Goal: Task Accomplishment & Management: Manage account settings

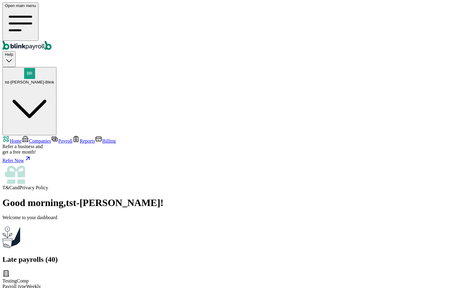
click at [42, 139] on link "Companies" at bounding box center [36, 141] width 29 height 5
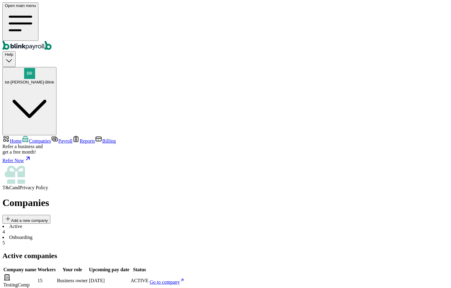
click at [136, 235] on li "Onboarding 5" at bounding box center [225, 240] width 446 height 11
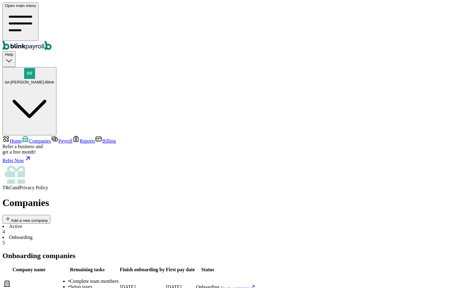
drag, startPoint x: 314, startPoint y: 140, endPoint x: 298, endPoint y: 140, distance: 16.5
click at [98, 224] on li "Active 4" at bounding box center [225, 229] width 446 height 11
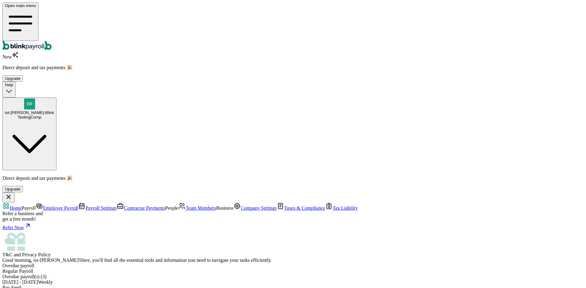
type input "[DATE]"
click at [292, 280] on div at bounding box center [292, 280] width 581 height 0
click at [124, 206] on span "Contractor Payments" at bounding box center [144, 208] width 41 height 5
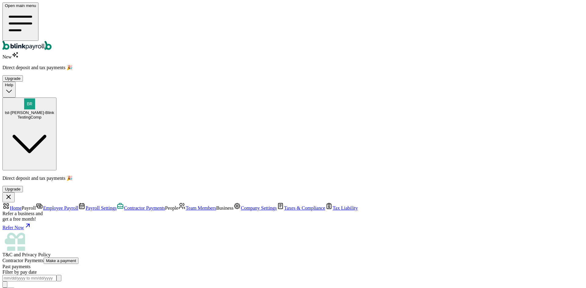
click at [36, 206] on link "Employee Payroll" at bounding box center [57, 208] width 42 height 5
click at [117, 206] on link "Contractor Payments" at bounding box center [141, 208] width 49 height 5
click at [28, 203] on nav "Home Payroll Employee Payroll Payroll Settings Contractor Payments People Team …" at bounding box center [292, 230] width 581 height 55
click at [22, 206] on span "Home" at bounding box center [16, 208] width 12 height 5
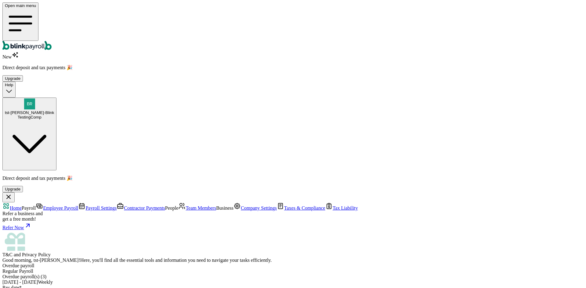
click at [124, 206] on span "Contractor Payments" at bounding box center [144, 208] width 41 height 5
click at [43, 206] on span "Employee Payroll" at bounding box center [60, 208] width 35 height 5
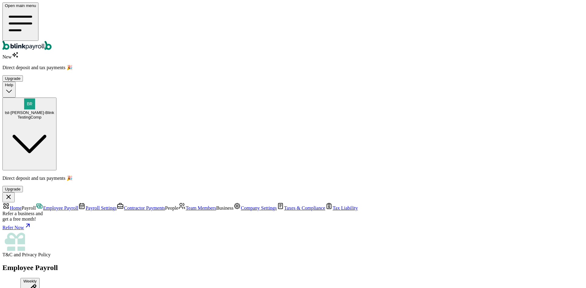
type input "08/26/2025"
type input "09/16/2025"
click at [124, 206] on span "Contractor Payments" at bounding box center [144, 208] width 41 height 5
click at [35, 203] on nav "Home Payroll Employee Payroll Payroll Settings Contractor Payments People Team …" at bounding box center [292, 230] width 581 height 55
click at [22, 206] on link "Home" at bounding box center [11, 208] width 19 height 5
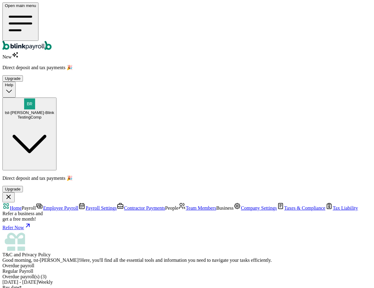
click at [124, 206] on span "Contractor Payments" at bounding box center [144, 208] width 41 height 5
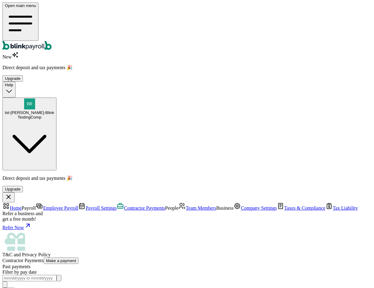
click at [85, 206] on span "Payroll Settings" at bounding box center [100, 208] width 31 height 5
click at [124, 206] on span "Contractor Payments" at bounding box center [144, 208] width 41 height 5
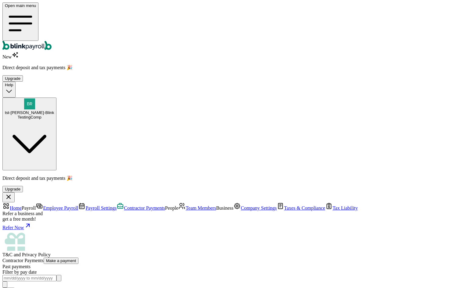
drag, startPoint x: 1, startPoint y: 217, endPoint x: 91, endPoint y: 201, distance: 90.9
click at [4, 215] on nav "Home Payroll Employee Payroll Payroll Settings Contractor Payments People Team …" at bounding box center [227, 230] width 450 height 55
click at [85, 206] on span "Payroll Settings" at bounding box center [100, 208] width 31 height 5
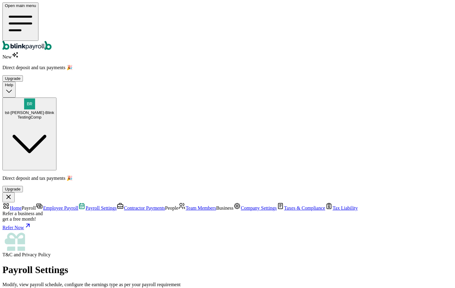
scroll to position [55, 0]
click at [124, 206] on span "Contractor Payments" at bounding box center [144, 208] width 41 height 5
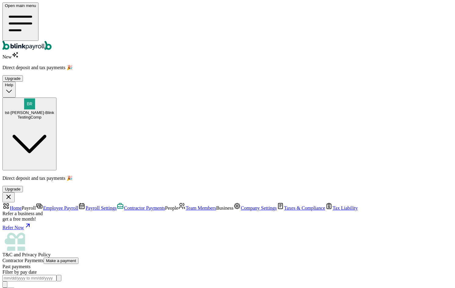
click at [43, 206] on span "Employee Payroll" at bounding box center [60, 208] width 35 height 5
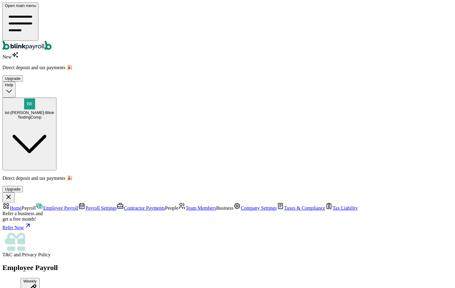
type input "08/26/2025"
type input "09/16/2025"
click at [22, 206] on span "Home" at bounding box center [16, 208] width 12 height 5
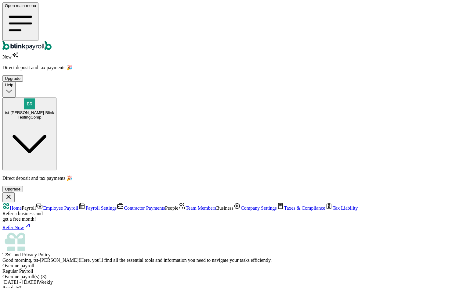
click at [78, 206] on link "Payroll Settings" at bounding box center [97, 208] width 38 height 5
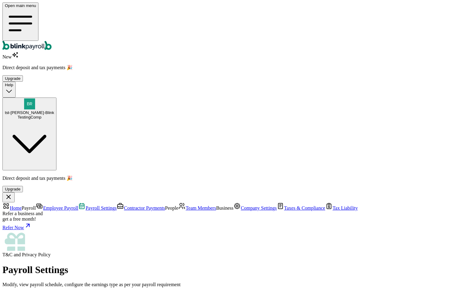
scroll to position [55, 0]
click at [186, 206] on span "Team Members" at bounding box center [201, 208] width 31 height 5
click at [241, 206] on span "Company Settings" at bounding box center [259, 208] width 36 height 5
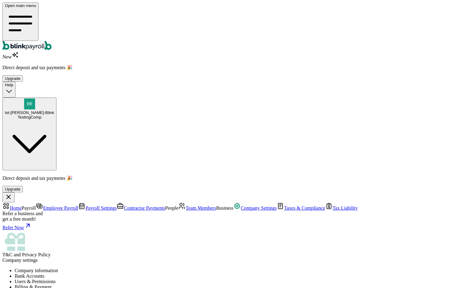
click at [20, 76] on div "Upgrade" at bounding box center [13, 78] width 16 height 5
click at [178, 206] on link "Team Members" at bounding box center [197, 208] width 38 height 5
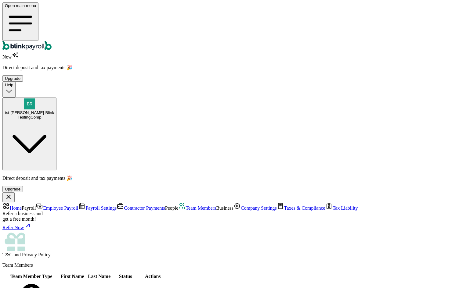
click at [117, 206] on link "Contractor Payments" at bounding box center [141, 208] width 49 height 5
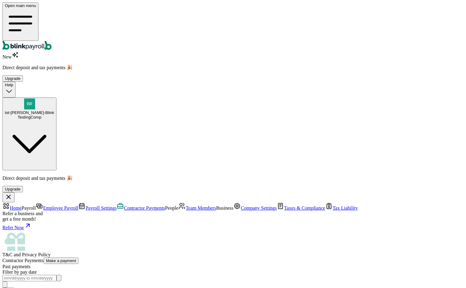
click at [85, 206] on span "Payroll Settings" at bounding box center [100, 208] width 31 height 5
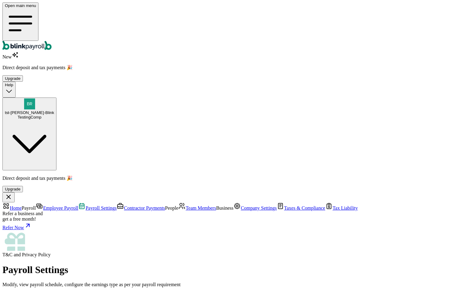
scroll to position [55, 0]
click at [43, 206] on span "Employee Payroll" at bounding box center [60, 208] width 35 height 5
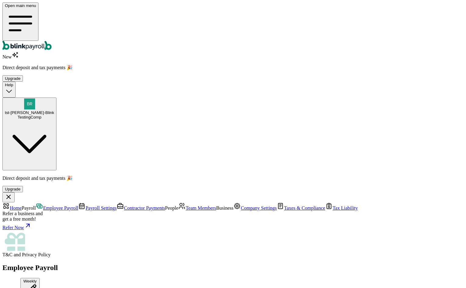
type input "08/26/2025"
type input "09/16/2025"
drag, startPoint x: 34, startPoint y: 42, endPoint x: 32, endPoint y: 37, distance: 5.7
click at [34, 203] on nav "Home Payroll Employee Payroll Payroll Settings Contractor Payments People Team …" at bounding box center [232, 230] width 461 height 55
click at [22, 206] on span "Home" at bounding box center [16, 208] width 12 height 5
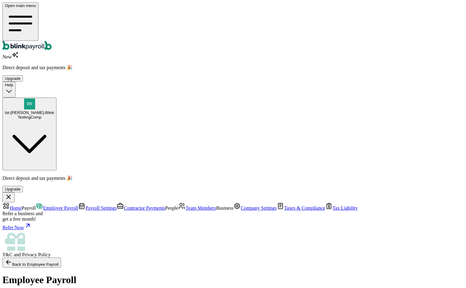
click at [241, 206] on span "Company Settings" at bounding box center [259, 208] width 36 height 5
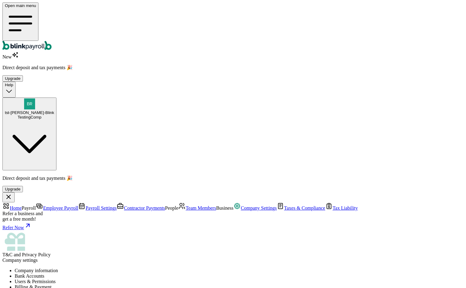
click at [185, 279] on li "Users & Permissions" at bounding box center [239, 281] width 449 height 5
click at [186, 206] on span "Team Members" at bounding box center [201, 208] width 31 height 5
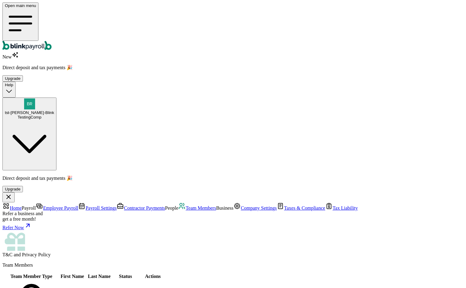
click at [124, 206] on span "Contractor Payments" at bounding box center [144, 208] width 41 height 5
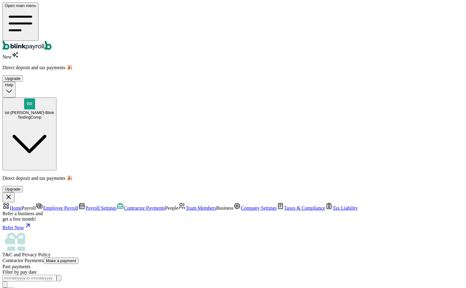
click at [78, 206] on link "Payroll Settings" at bounding box center [97, 208] width 38 height 5
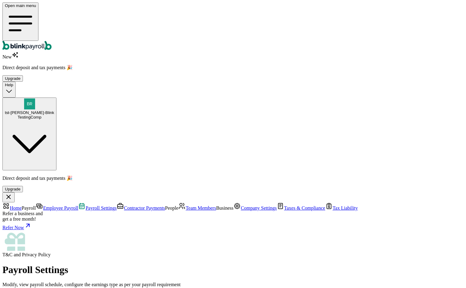
click at [58, 203] on nav "Home Payroll Employee Payroll Payroll Settings Contractor Payments People Team …" at bounding box center [232, 230] width 461 height 55
click at [117, 206] on link "Contractor Payments" at bounding box center [141, 208] width 49 height 5
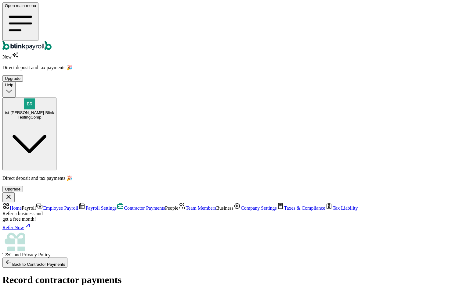
scroll to position [64, 0]
type input "50.00"
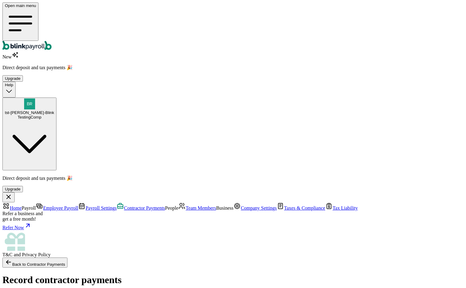
type input "50.00"
drag, startPoint x: 274, startPoint y: 195, endPoint x: 275, endPoint y: 201, distance: 6.2
type input "50.00"
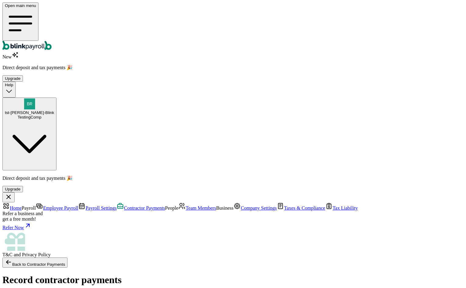
type input "50.00"
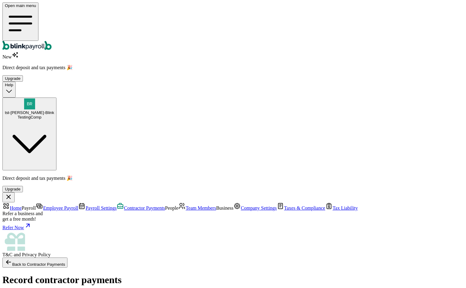
type input "09/05/2025 ~ 09/26/2025"
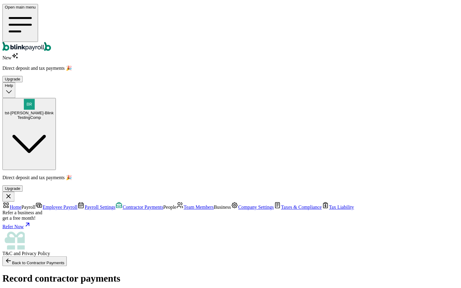
scroll to position [122, 0]
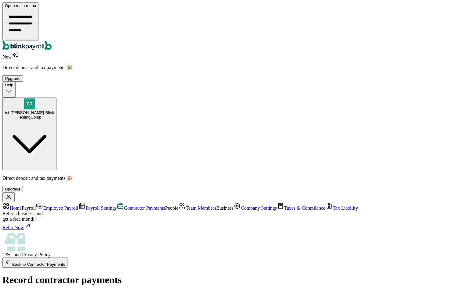
click at [124, 206] on span "Contractor Payments" at bounding box center [144, 208] width 41 height 5
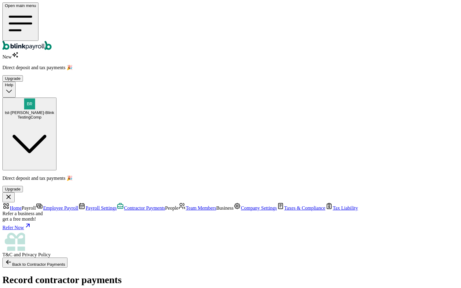
scroll to position [61, 0]
type input "50.00"
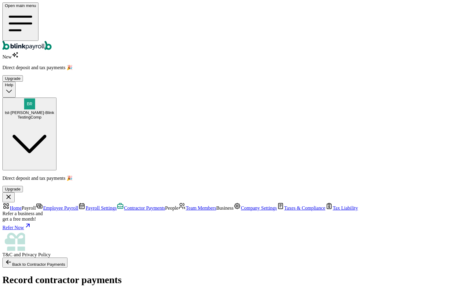
type input "50.00"
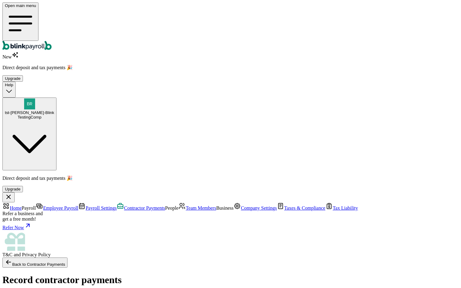
type input "50.00"
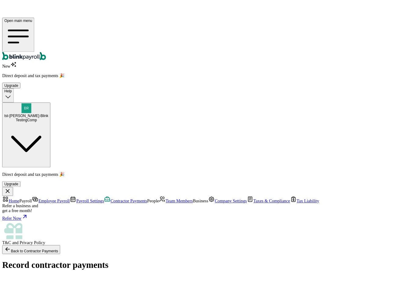
scroll to position [31, 0]
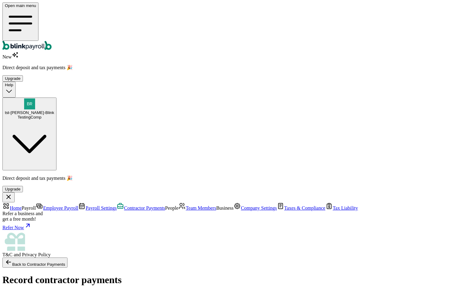
type input "50.00"
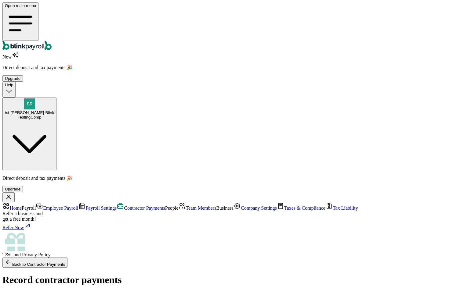
type input "09/03/2025 ~ 09/27/2025"
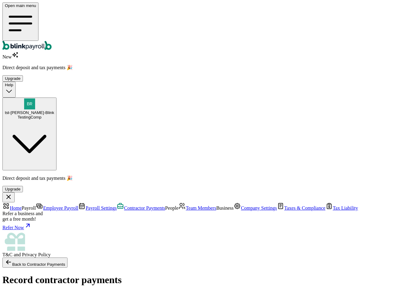
click at [85, 206] on span "Payroll Settings" at bounding box center [100, 208] width 31 height 5
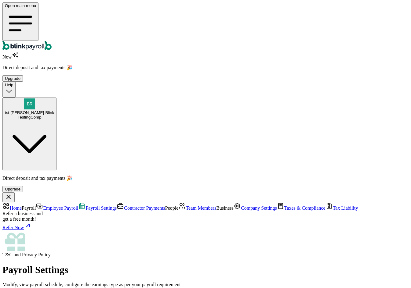
scroll to position [55, 0]
click at [36, 206] on link "Employee Payroll" at bounding box center [57, 208] width 42 height 5
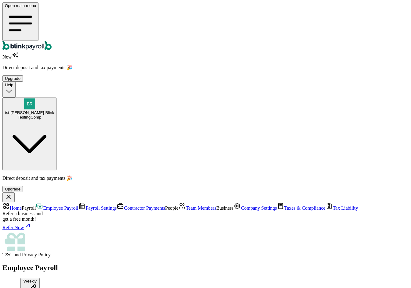
type input "09/02/2025"
type input "09/16/2025"
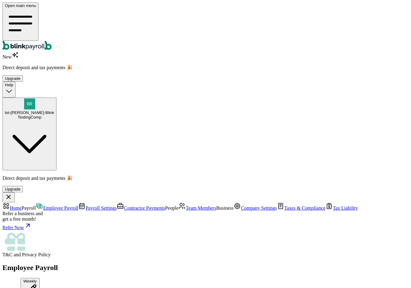
click at [22, 206] on link "Home" at bounding box center [11, 208] width 19 height 5
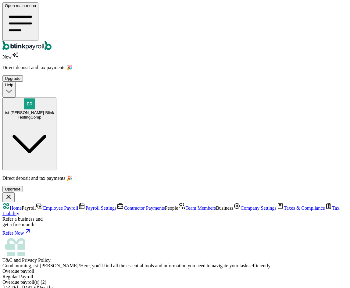
click at [43, 206] on span "Employee Payroll" at bounding box center [60, 208] width 35 height 5
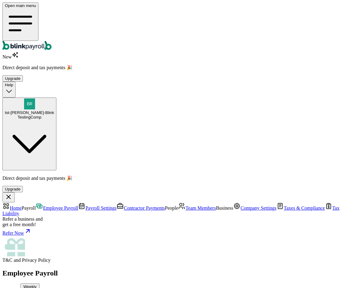
type input "09/02/2025"
type input "09/16/2025"
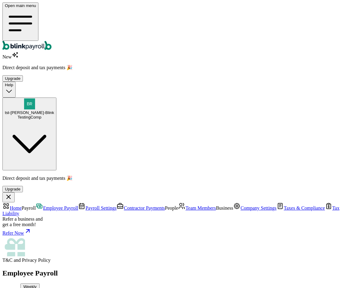
scroll to position [61, 0]
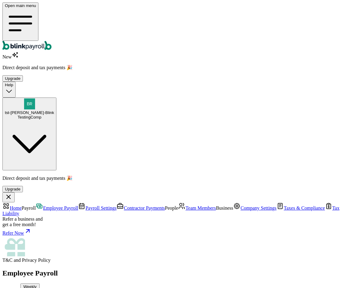
click at [85, 206] on span "Payroll Settings" at bounding box center [100, 208] width 31 height 5
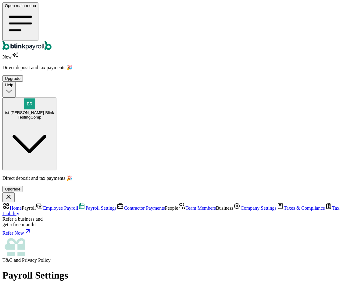
click at [43, 206] on span "Employee Payroll" at bounding box center [60, 208] width 35 height 5
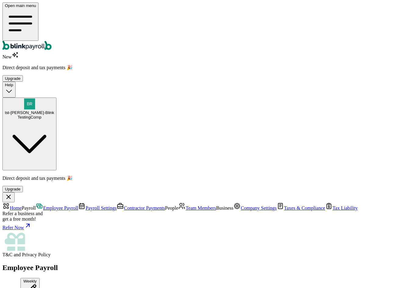
scroll to position [122, 0]
radio input "true"
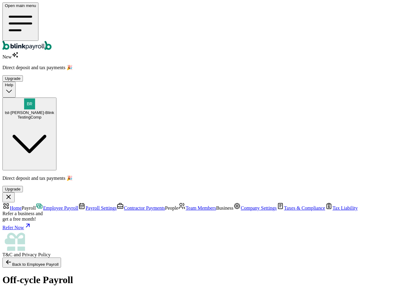
click at [85, 206] on span "Payroll Settings" at bounding box center [100, 208] width 31 height 5
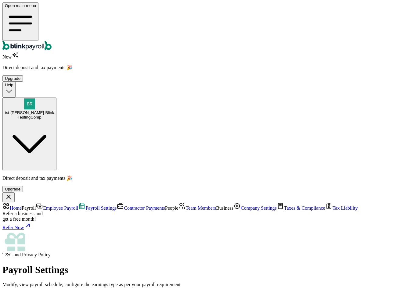
click at [43, 206] on span "Employee Payroll" at bounding box center [60, 208] width 35 height 5
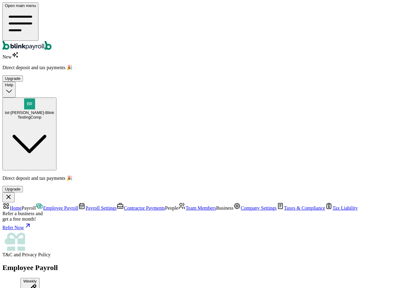
scroll to position [205, 0]
type input "09/02/2025"
type input "09/16/2025"
click at [23, 231] on div "Refer Now" at bounding box center [208, 226] width 413 height 9
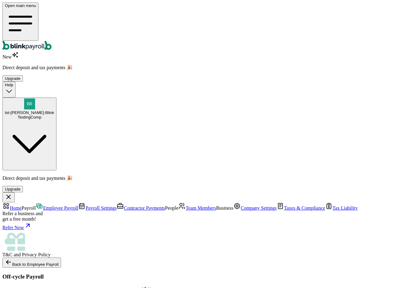
click at [178, 206] on link "Team Members" at bounding box center [197, 208] width 38 height 5
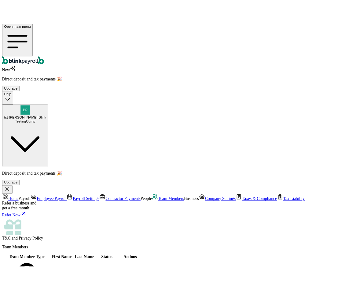
scroll to position [0, 0]
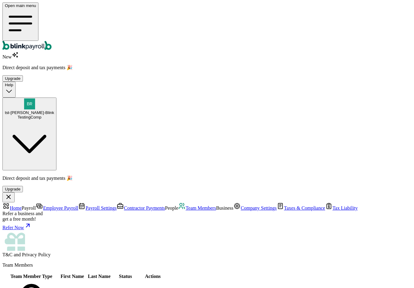
scroll to position [203, 0]
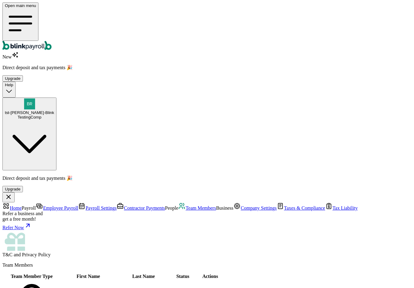
select select "employee"
drag, startPoint x: 168, startPoint y: 246, endPoint x: 171, endPoint y: 251, distance: 6.0
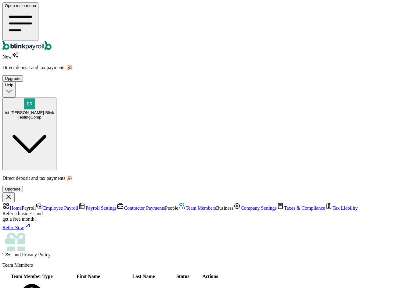
type input "gird"
type input "poncha"
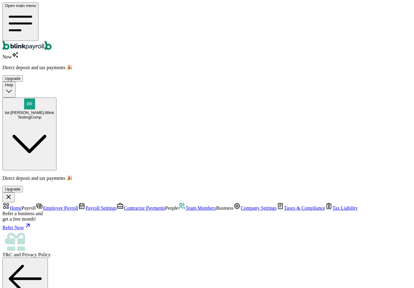
type input "[DATE]"
select select "3100 Southwest 62nd Avenue"
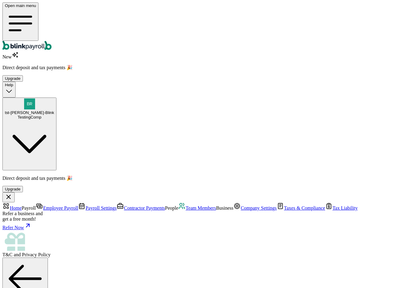
radio input "true"
type input "2,000"
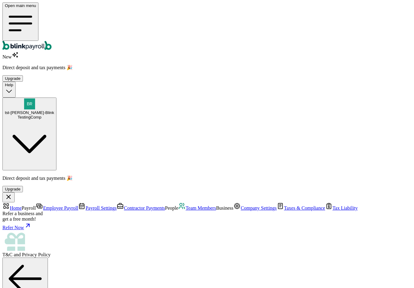
select select "3"
type input "17.31"
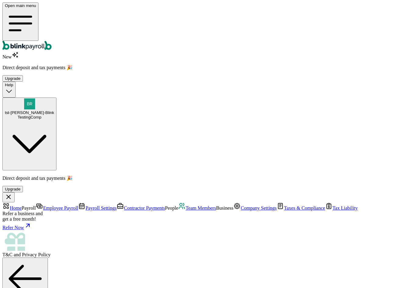
radio input "true"
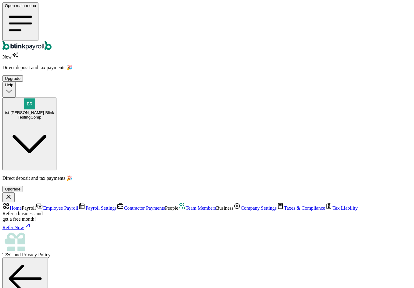
checkbox input "true"
type input "20"
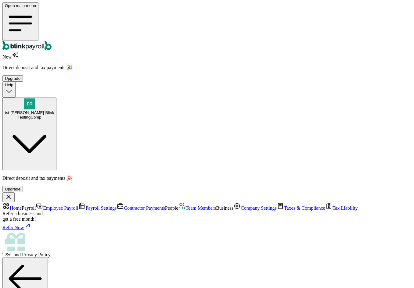
select select "1"
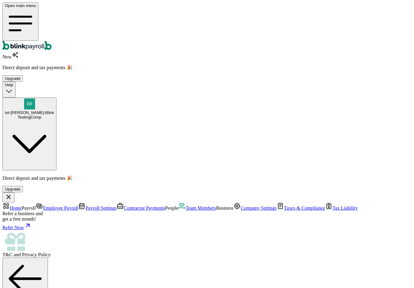
type input "20"
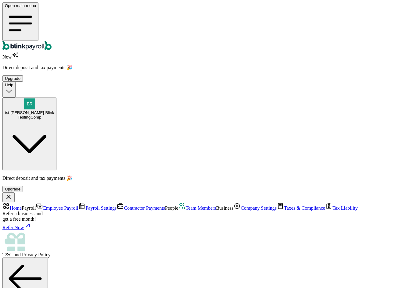
radio input "true"
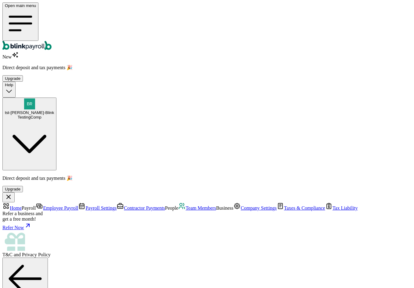
type input "454-35-5435"
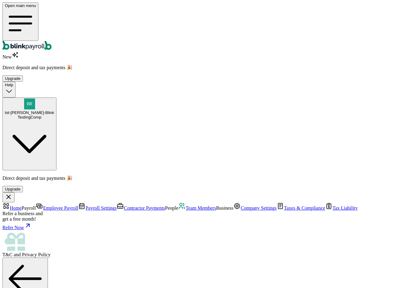
type input "32 1/2 18th St S"
type input "Saint Petersburg"
type input "FL"
type input "33712"
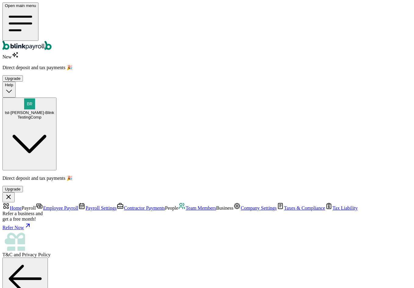
select select "S"
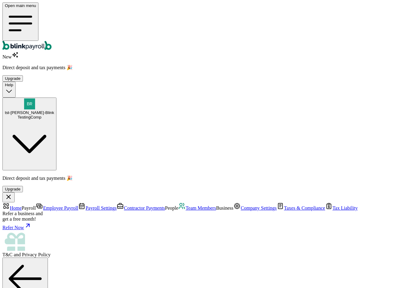
scroll to position [291, 0]
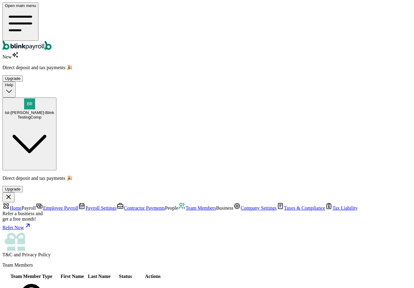
click at [124, 206] on span "Contractor Payments" at bounding box center [144, 208] width 41 height 5
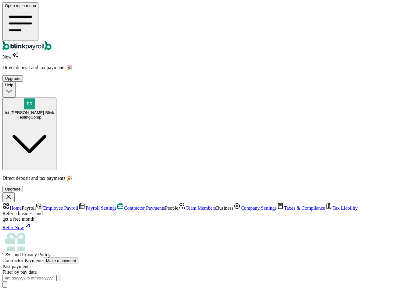
click at [36, 206] on link "Employee Payroll" at bounding box center [57, 208] width 42 height 5
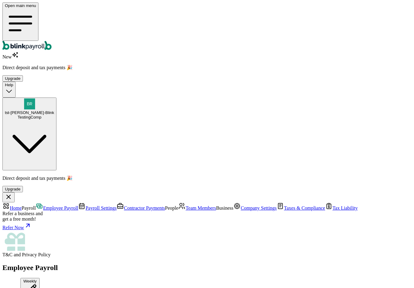
type input "09/02/2025"
type input "09/16/2025"
click at [85, 206] on span "Payroll Settings" at bounding box center [100, 208] width 31 height 5
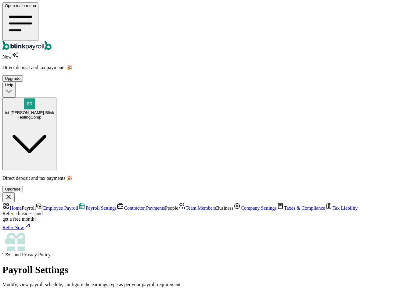
scroll to position [78, 0]
click at [325, 206] on link "Tax Liability" at bounding box center [341, 208] width 33 height 5
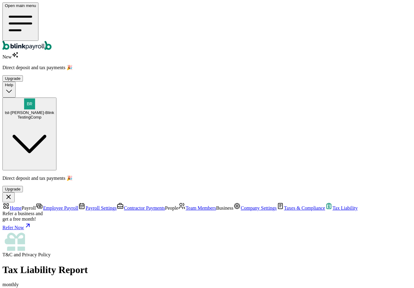
click at [284, 206] on span "Taxes & Compliance" at bounding box center [304, 208] width 41 height 5
click at [241, 206] on span "Company Settings" at bounding box center [259, 208] width 36 height 5
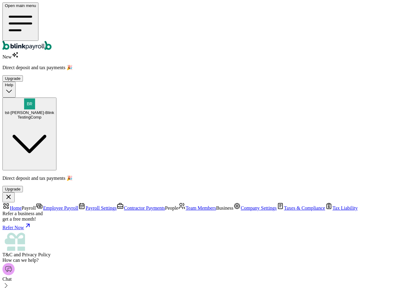
click at [255, 263] on div "Chat" at bounding box center [206, 276] width 409 height 27
click at [254, 282] on div at bounding box center [206, 286] width 409 height 9
drag, startPoint x: 183, startPoint y: 44, endPoint x: 92, endPoint y: 43, distance: 91.6
click at [92, 258] on div "How can we help?" at bounding box center [206, 260] width 409 height 5
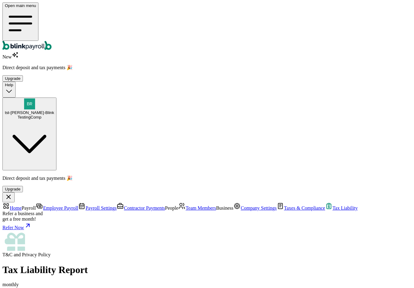
click at [124, 206] on span "Contractor Payments" at bounding box center [144, 208] width 41 height 5
click at [186, 206] on span "Team Members" at bounding box center [201, 208] width 31 height 5
click at [22, 206] on span "Home" at bounding box center [16, 208] width 12 height 5
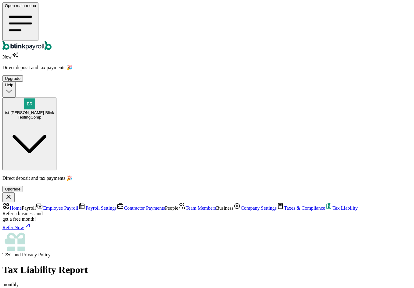
click at [22, 206] on span "Home" at bounding box center [16, 208] width 12 height 5
click at [186, 206] on span "Team Members" at bounding box center [201, 208] width 31 height 5
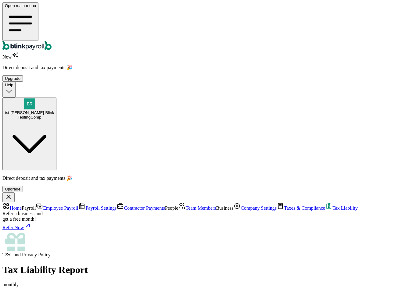
click at [124, 206] on span "Contractor Payments" at bounding box center [144, 208] width 41 height 5
click at [85, 206] on span "Payroll Settings" at bounding box center [100, 208] width 31 height 5
click at [49, 206] on span "Employee Payroll" at bounding box center [60, 208] width 35 height 5
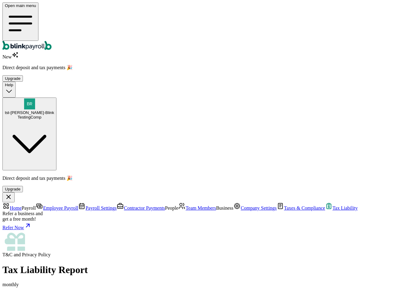
click at [117, 206] on link "Contractor Payments" at bounding box center [141, 208] width 49 height 5
click at [85, 206] on span "Payroll Settings" at bounding box center [100, 208] width 31 height 5
click at [43, 206] on span "Employee Payroll" at bounding box center [60, 208] width 35 height 5
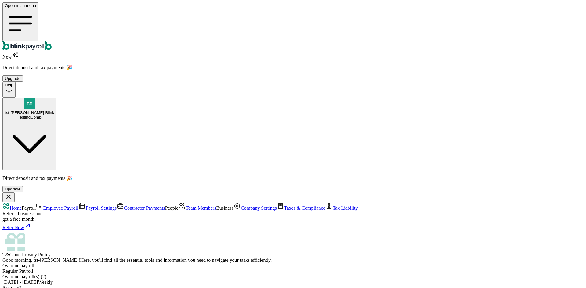
click at [333, 206] on span "Tax Liability" at bounding box center [345, 208] width 25 height 5
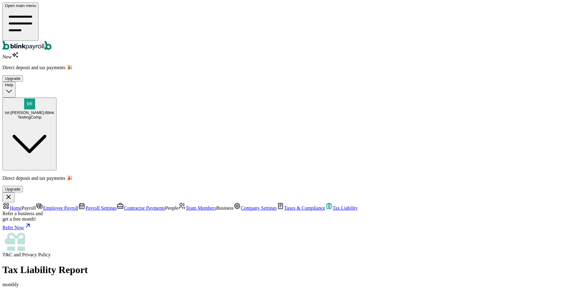
click at [44, 206] on link "Employee Payroll" at bounding box center [57, 208] width 42 height 5
click at [85, 206] on span "Payroll Settings" at bounding box center [100, 208] width 31 height 5
click at [47, 206] on span "Employee Payroll" at bounding box center [60, 208] width 35 height 5
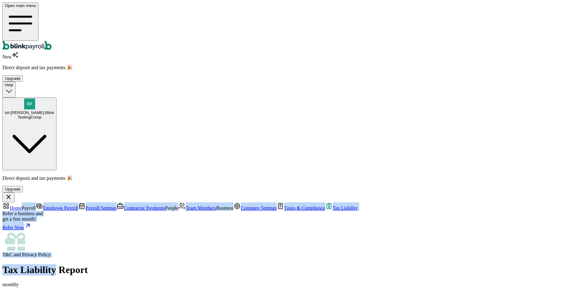
drag, startPoint x: 126, startPoint y: 35, endPoint x: 66, endPoint y: 34, distance: 60.4
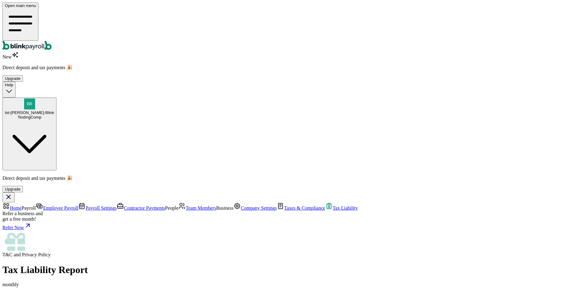
drag, startPoint x: 121, startPoint y: 8, endPoint x: 114, endPoint y: 22, distance: 15.7
click at [121, 8] on div "Open main menu New Direct deposit and tax payments 🎉 Upgrade Help tst-Jack tst-…" at bounding box center [292, 86] width 581 height 168
drag, startPoint x: 82, startPoint y: 33, endPoint x: 125, endPoint y: 29, distance: 43.9
copy h1 "Tax Liability"
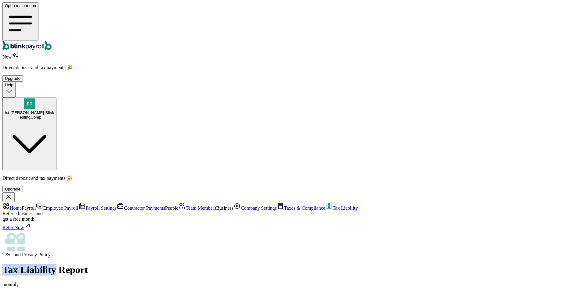
click at [277, 206] on link "Taxes & Compliance" at bounding box center [301, 208] width 49 height 5
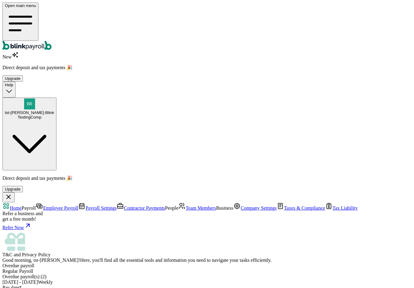
click at [284, 206] on span "Taxes & Compliance" at bounding box center [304, 208] width 41 height 5
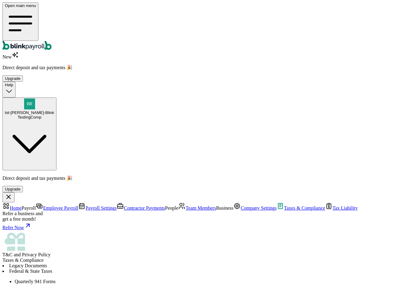
click at [186, 206] on span "Team Members" at bounding box center [201, 208] width 31 height 5
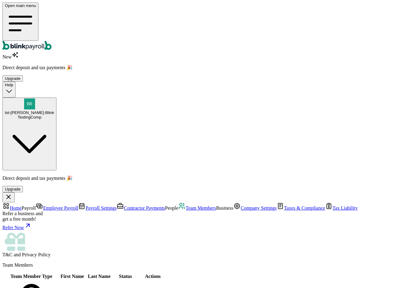
click at [277, 206] on link "Taxes & Compliance" at bounding box center [301, 208] width 49 height 5
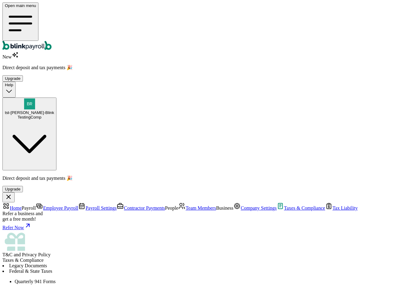
click at [137, 263] on div "Legacy Documents Federal & State Taxes" at bounding box center [206, 268] width 409 height 11
click at [158, 269] on li "Federal & State Taxes" at bounding box center [206, 271] width 409 height 5
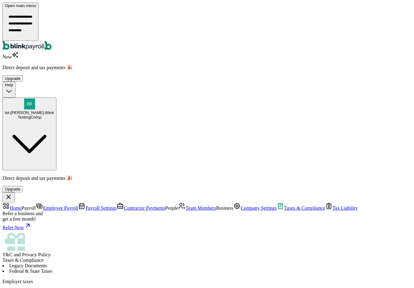
click at [132, 263] on li "Legacy Documents" at bounding box center [206, 265] width 409 height 5
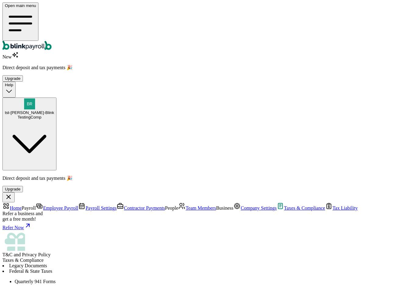
click at [171, 288] on p "Employee W2 Forms" at bounding box center [213, 292] width 397 height 5
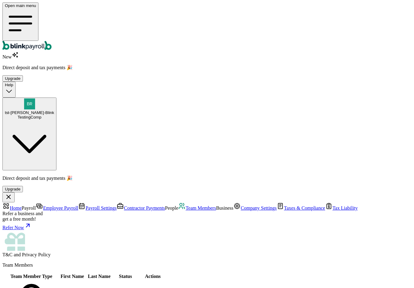
click at [241, 206] on span "Company Settings" at bounding box center [259, 208] width 36 height 5
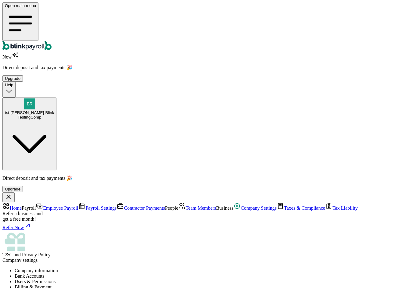
click at [219, 285] on li "Billing & Payment" at bounding box center [213, 287] width 397 height 5
drag, startPoint x: 300, startPoint y: 210, endPoint x: 265, endPoint y: 208, distance: 34.5
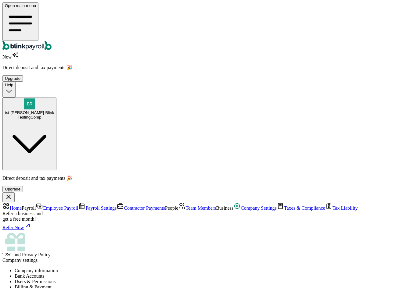
click at [54, 115] on div "TestingComp" at bounding box center [29, 117] width 49 height 5
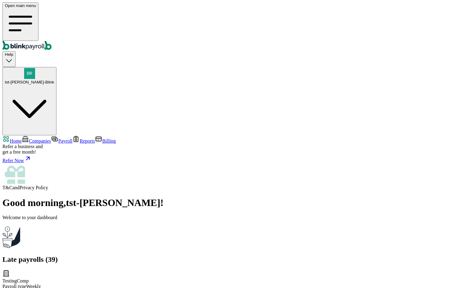
click at [44, 139] on span "Companies" at bounding box center [40, 141] width 22 height 5
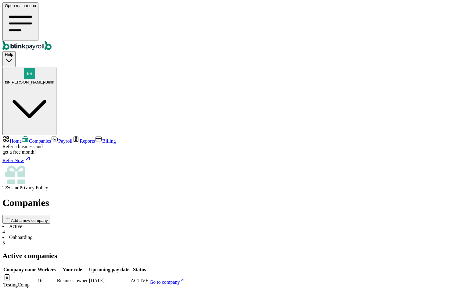
click at [58, 139] on span "Payroll" at bounding box center [65, 141] width 14 height 5
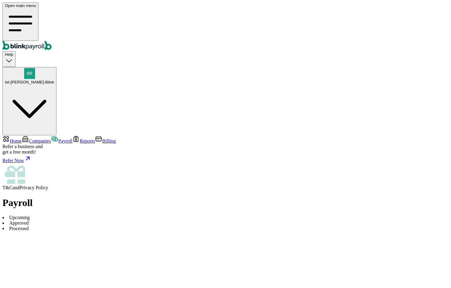
click at [43, 139] on span "Companies" at bounding box center [40, 141] width 22 height 5
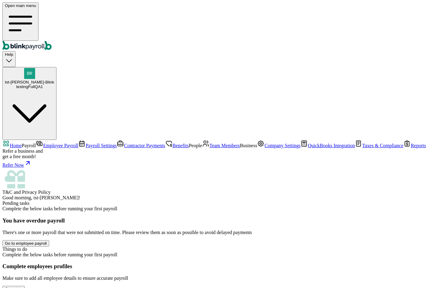
click at [240, 148] on span "Business" at bounding box center [248, 145] width 17 height 5
click at [411, 148] on span "Reports" at bounding box center [418, 145] width 15 height 5
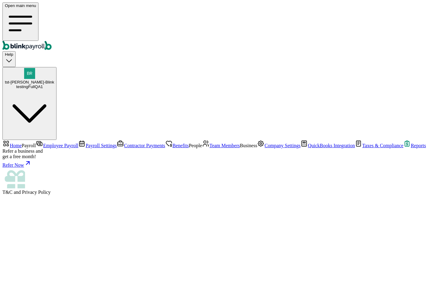
click at [209, 143] on span "Team Members" at bounding box center [224, 145] width 31 height 5
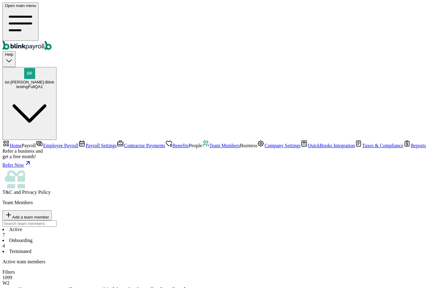
click at [411, 148] on span "Reports" at bounding box center [418, 145] width 15 height 5
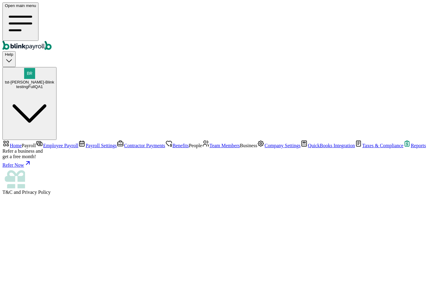
click at [355, 148] on link "Taxes & Compliance" at bounding box center [379, 145] width 49 height 5
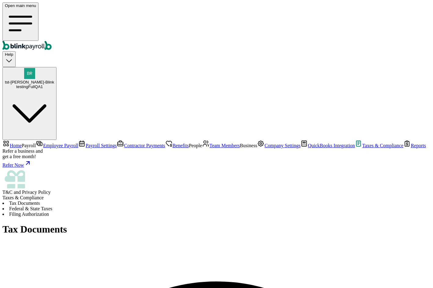
click at [149, 206] on li "Federal & State Taxes" at bounding box center [216, 208] width 428 height 5
click at [108, 201] on li "Tax Documents" at bounding box center [216, 203] width 428 height 5
click at [147, 206] on li "Federal & State Taxes" at bounding box center [216, 208] width 428 height 5
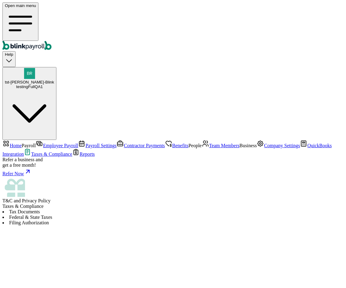
click at [252, 209] on div "Tax Documents Federal & State Taxes Filing Authorization" at bounding box center [173, 217] width 342 height 16
click at [229, 220] on li "Filing Authorization" at bounding box center [173, 222] width 342 height 5
click at [160, 215] on li "Federal & State Taxes" at bounding box center [173, 217] width 342 height 5
click at [217, 220] on li "Filing Authorization" at bounding box center [173, 222] width 342 height 5
click at [35, 157] on span "QuickBooks Integration" at bounding box center [167, 150] width 330 height 14
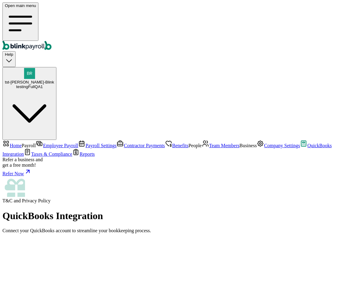
scroll to position [1, 0]
click at [264, 148] on span "Company Settings" at bounding box center [282, 145] width 36 height 5
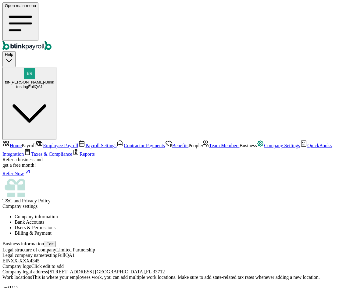
scroll to position [23, 0]
type input "ppppp"
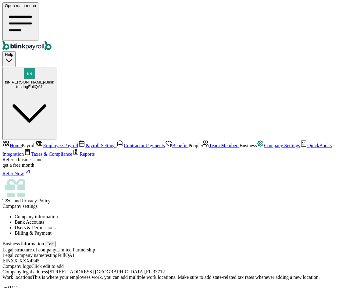
type input "[STREET_ADDRESS]"
type input "[GEOGRAPHIC_DATA]"
type input "CT"
type input "06360"
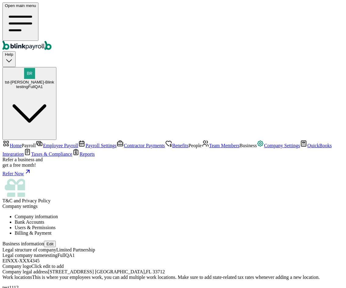
scroll to position [0, 0]
click at [162, 220] on li "Bank Accounts" at bounding box center [179, 222] width 329 height 5
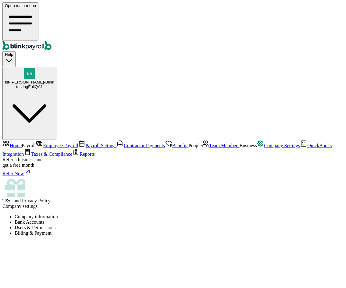
click at [94, 214] on li "Company information" at bounding box center [179, 216] width 329 height 5
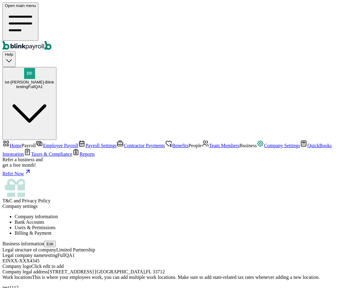
click at [56, 241] on button "Edit" at bounding box center [50, 244] width 12 height 6
select select "Limited Partnership"
click at [158, 220] on li "Bank Accounts" at bounding box center [179, 222] width 329 height 5
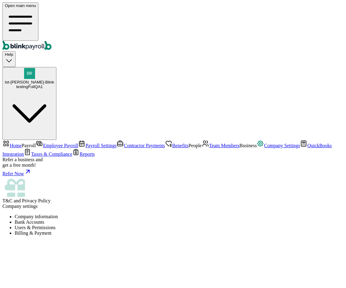
click at [218, 225] on li "Users & Permissions" at bounding box center [179, 227] width 329 height 5
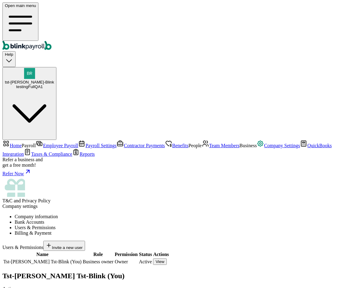
click at [85, 241] on button "Invite a new user" at bounding box center [64, 246] width 42 height 10
type input "tester"
type input "zzxx"
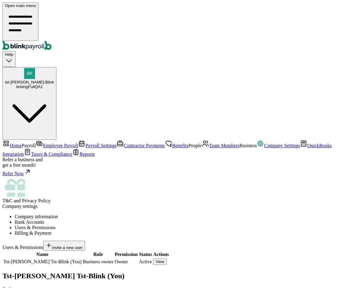
select select "owner"
type input "[PHONE_NUMBER]"
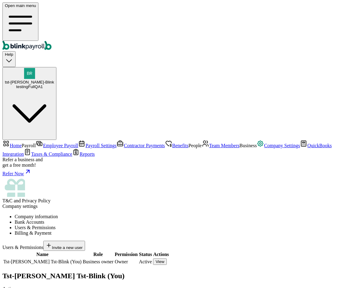
type input "[PERSON_NAME][EMAIL_ADDRESS][DOMAIN_NAME]"
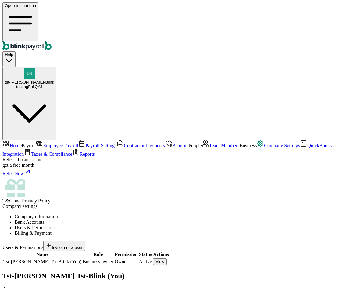
radio input "true"
checkbox input "false"
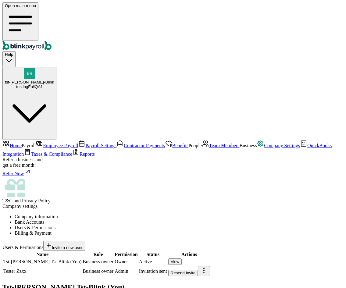
click at [175, 204] on main "Company settings Company information Bank Accounts Users & Permissions Billing …" at bounding box center [173, 291] width 342 height 174
click at [255, 231] on li "Billing & Payment" at bounding box center [179, 233] width 329 height 5
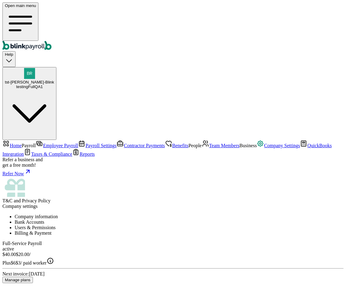
click at [33, 277] on button "Manage plans" at bounding box center [17, 280] width 31 height 6
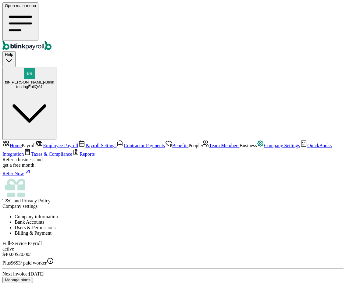
click at [209, 147] on span "Team Members" at bounding box center [224, 145] width 31 height 5
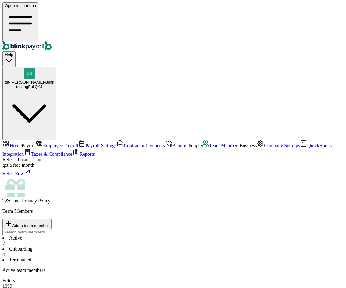
drag, startPoint x: 267, startPoint y: 44, endPoint x: 273, endPoint y: 43, distance: 5.5
click at [270, 209] on div "Team Members Add a team member" at bounding box center [173, 219] width 342 height 20
click at [49, 224] on span "Add a team member" at bounding box center [30, 226] width 37 height 5
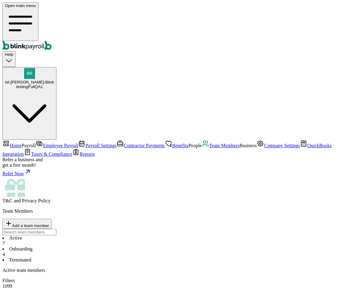
select select "employee"
drag, startPoint x: 158, startPoint y: 148, endPoint x: 164, endPoint y: 154, distance: 8.6
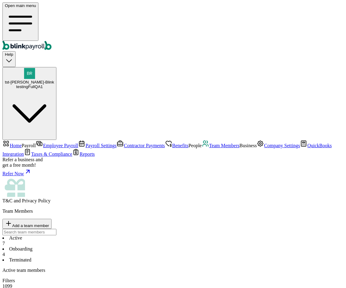
type input "test"
type input "zzzzz"
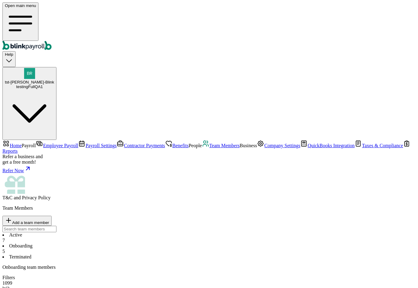
click at [49, 221] on span "Add a team member" at bounding box center [30, 223] width 37 height 5
select select "contractor"
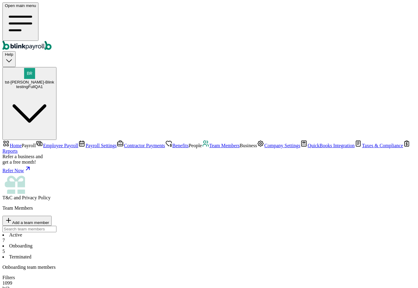
type input "err"
type input "rrre"
click at [49, 221] on span "Add a team member" at bounding box center [30, 223] width 37 height 5
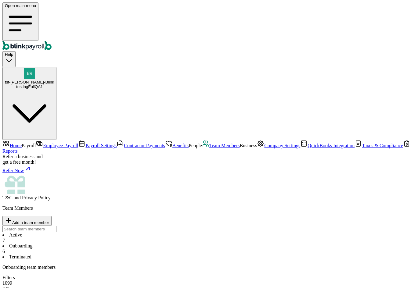
select select "businessVendor"
type input "43243dd"
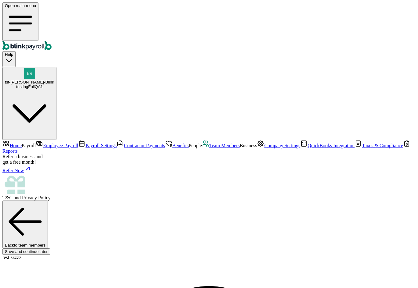
type input "branko+te87s11zzt@blinkpayroll.com"
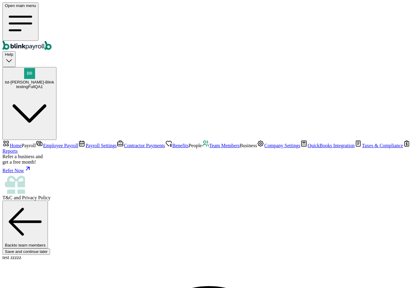
type input "09/06/2001"
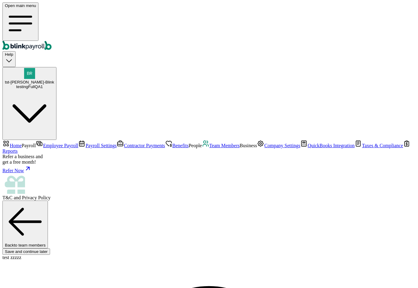
select select "Works from home"
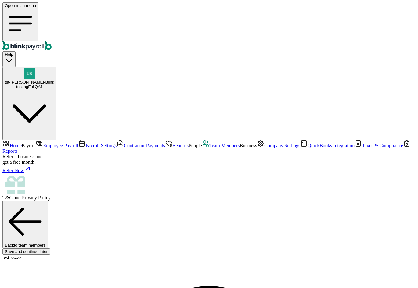
radio input "true"
type input "20"
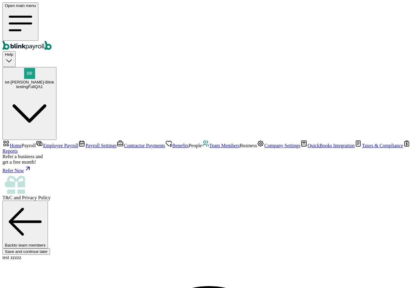
select select "3"
type input "0.17"
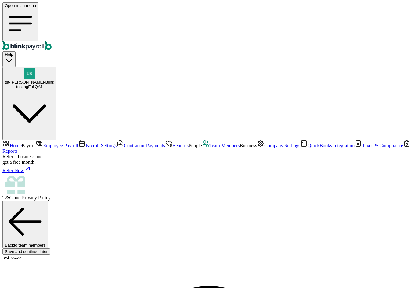
radio input "true"
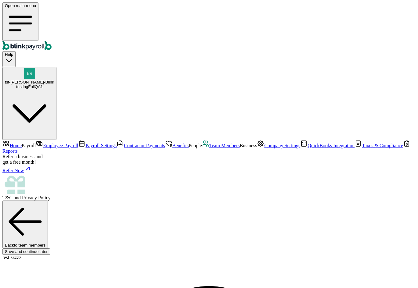
type input "345-31-2123"
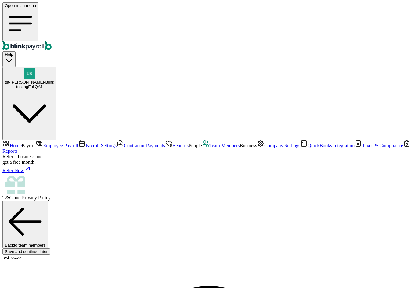
drag, startPoint x: 373, startPoint y: 108, endPoint x: 334, endPoint y: 115, distance: 40.1
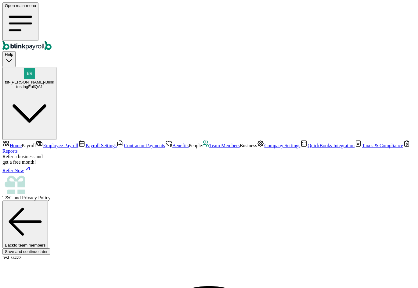
type input "08/27/2003"
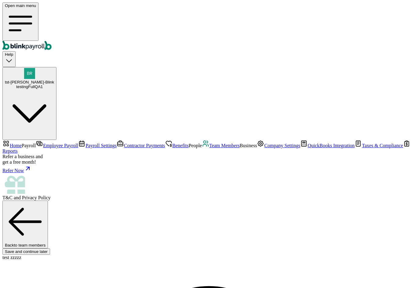
type input "32 1/2 18th St S"
type input "Saint Petersburg"
type input "FL"
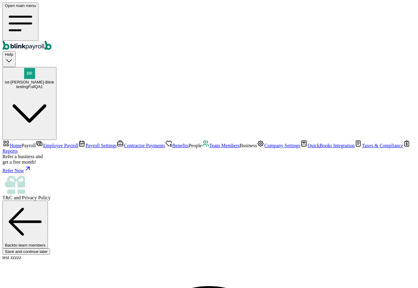
type input "33712"
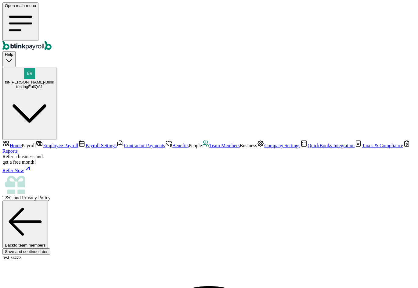
scroll to position [0, 0]
drag, startPoint x: 222, startPoint y: 36, endPoint x: 220, endPoint y: 40, distance: 4.8
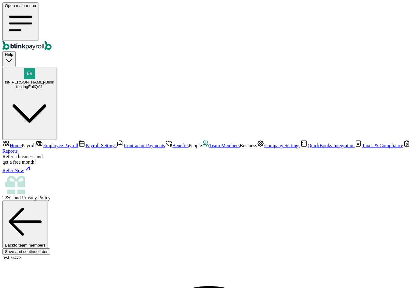
radio input "true"
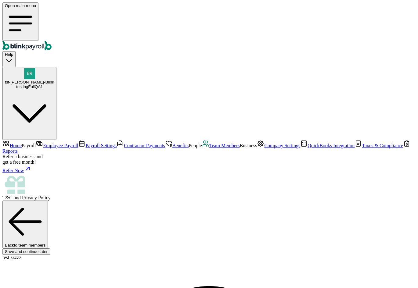
radio input "true"
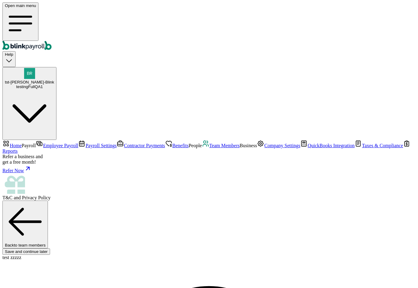
radio input "true"
drag, startPoint x: 229, startPoint y: 54, endPoint x: 224, endPoint y: 51, distance: 5.9
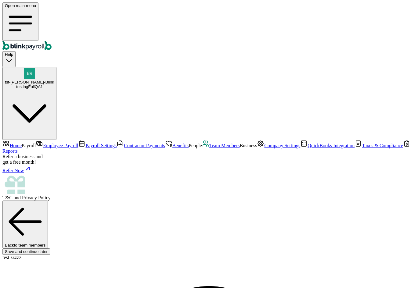
select select "Savings"
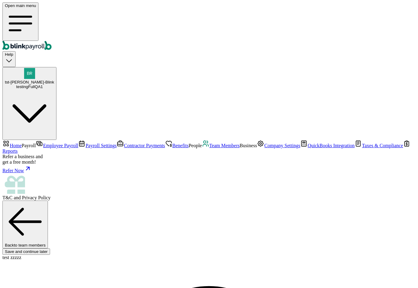
type input "021000021"
type input "3322"
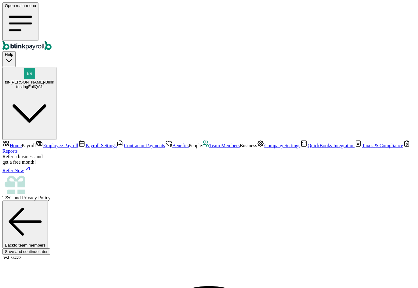
click at [56, 67] on button "tst-Jack tst-Blink testingFullQA1" at bounding box center [29, 103] width 54 height 73
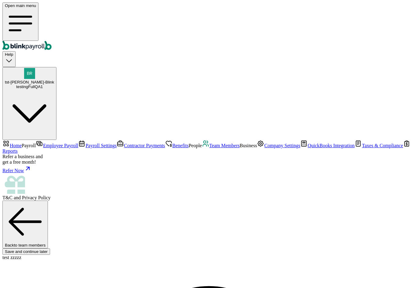
radio input "true"
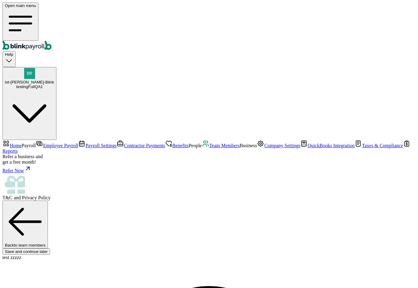
click at [45, 143] on span "Employee Payroll" at bounding box center [60, 145] width 35 height 5
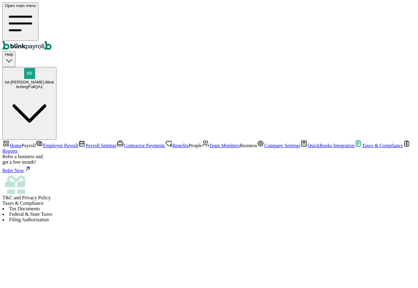
click at [56, 143] on span "Employee Payroll" at bounding box center [60, 145] width 35 height 5
click at [43, 143] on span "Employee Payroll" at bounding box center [60, 145] width 35 height 5
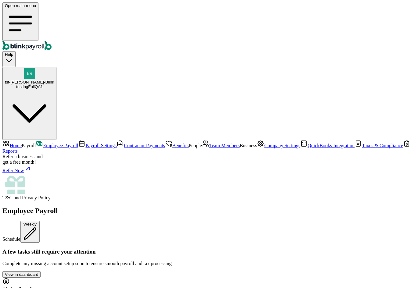
scroll to position [13, 0]
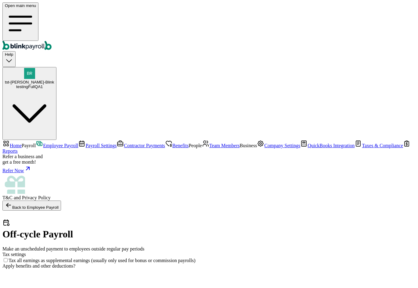
drag, startPoint x: 102, startPoint y: 129, endPoint x: 102, endPoint y: 135, distance: 5.8
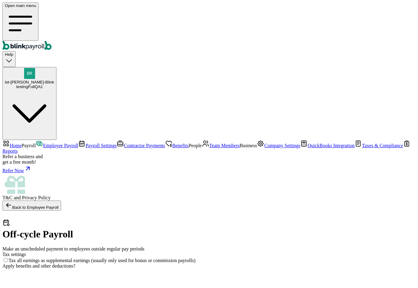
checkbox input "true"
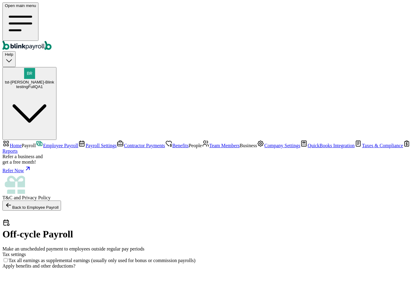
checkbox input "true"
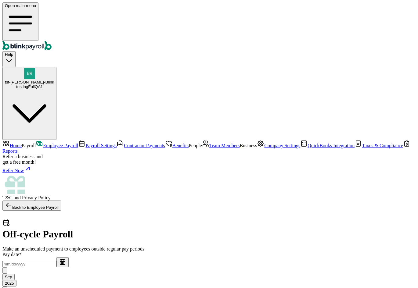
select select "direct_deposit"
click at [42, 140] on nav "Home Payroll Employee Payroll Payroll Settings Contractor Payments Benefits Peo…" at bounding box center [208, 170] width 413 height 61
click at [209, 144] on span "Team Members" at bounding box center [224, 145] width 31 height 5
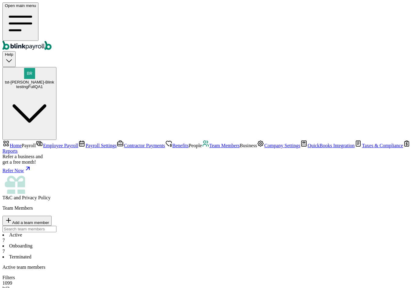
click at [134, 244] on li "Onboarding 7" at bounding box center [208, 249] width 413 height 11
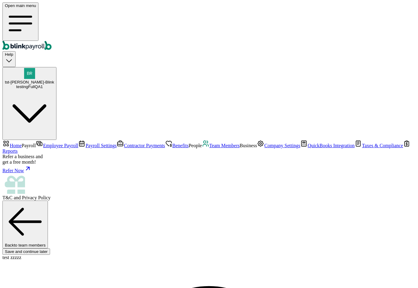
checkbox input "true"
type input "20"
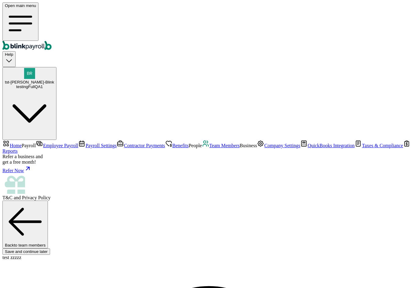
scroll to position [60, 0]
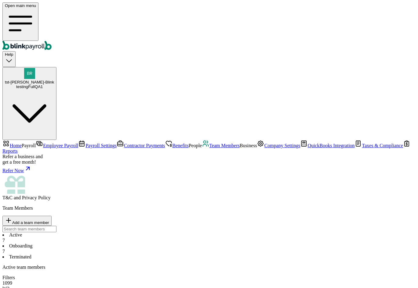
click at [43, 143] on span "Employee Payroll" at bounding box center [60, 145] width 35 height 5
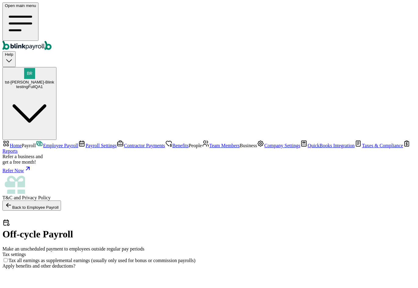
checkbox input "true"
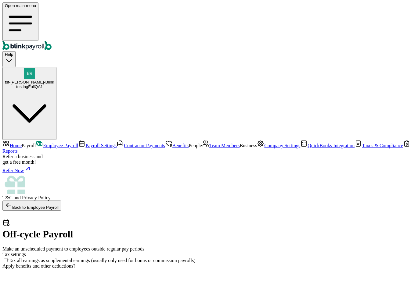
checkbox input "true"
select select "direct_deposit"
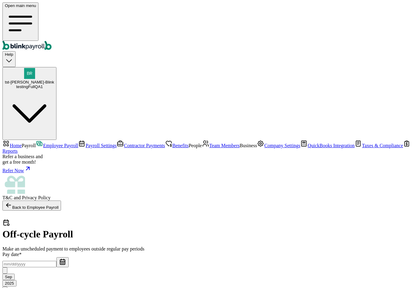
scroll to position [30, 0]
select select "direct_deposit"
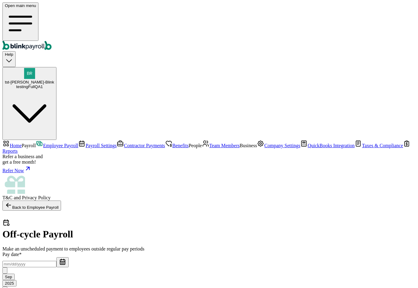
drag, startPoint x: 245, startPoint y: 212, endPoint x: 243, endPoint y: 216, distance: 4.1
select select "manual"
click at [202, 148] on link "Team Members" at bounding box center [221, 145] width 38 height 5
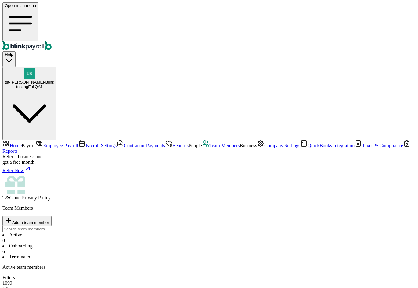
click at [43, 143] on span "Employee Payroll" at bounding box center [60, 145] width 35 height 5
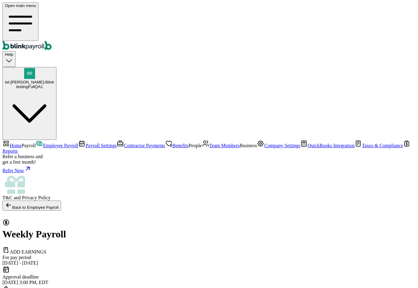
select select "direct_deposit"
select select "manual"
click at [209, 145] on span "Team Members" at bounding box center [224, 145] width 31 height 5
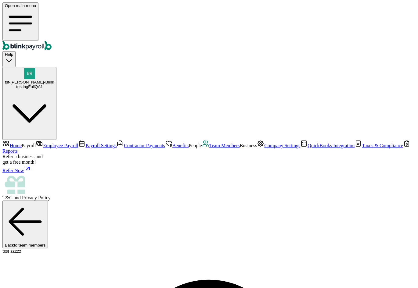
select select "2025"
click at [43, 143] on span "Employee Payroll" at bounding box center [60, 145] width 35 height 5
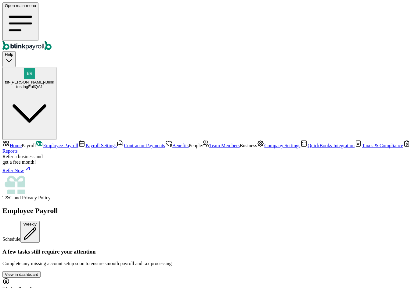
drag, startPoint x: 110, startPoint y: 141, endPoint x: 93, endPoint y: 137, distance: 17.1
click at [202, 148] on link "Team Members" at bounding box center [221, 145] width 38 height 5
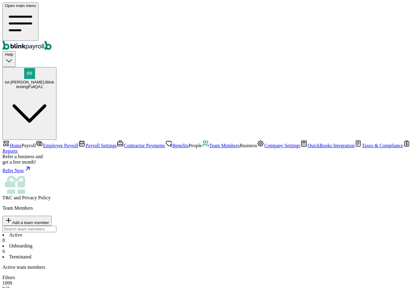
select select "2025"
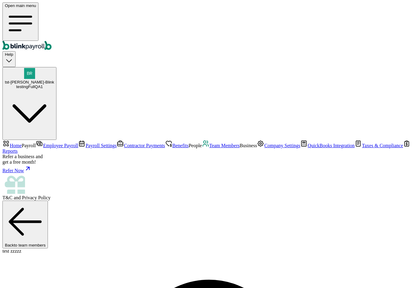
select select "Works from home"
select select "3"
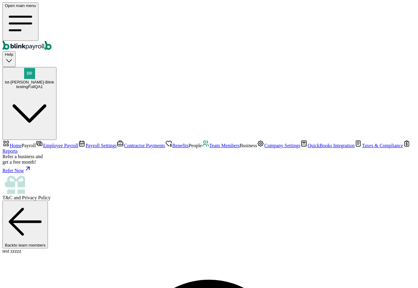
type input "09/16/2001"
click at [43, 143] on span "Employee Payroll" at bounding box center [60, 145] width 35 height 5
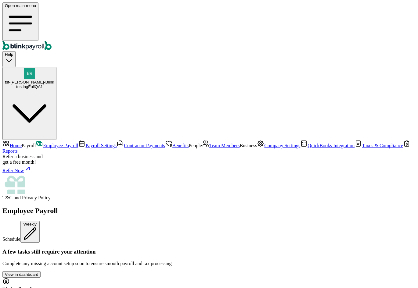
drag, startPoint x: 91, startPoint y: 132, endPoint x: 132, endPoint y: 143, distance: 42.2
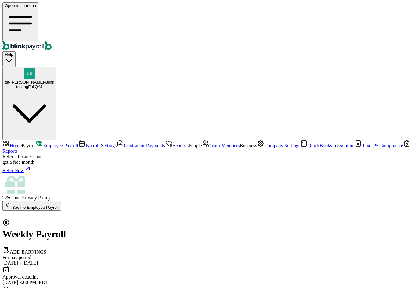
select select "direct_deposit"
select select "manual"
click at [117, 143] on link "Contractor Payments" at bounding box center [141, 145] width 49 height 5
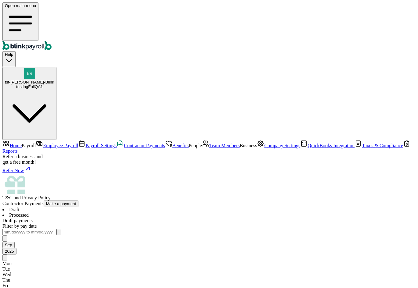
click at [209, 143] on span "Team Members" at bounding box center [224, 145] width 31 height 5
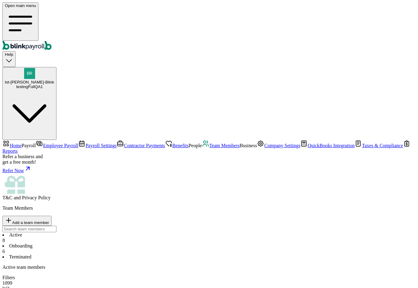
drag, startPoint x: 119, startPoint y: 145, endPoint x: 133, endPoint y: 150, distance: 14.4
select select "2025"
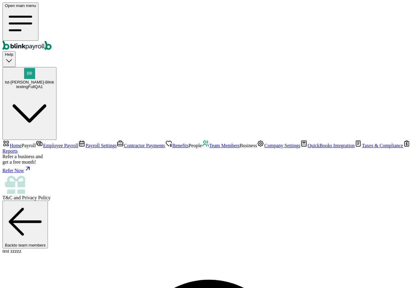
drag, startPoint x: 208, startPoint y: 129, endPoint x: 234, endPoint y: 131, distance: 25.8
select select "Works from home"
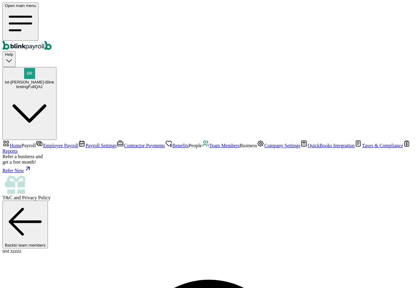
select select "3"
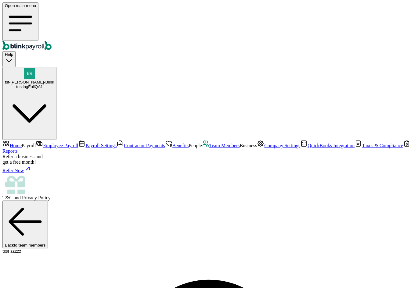
type input "09/16/2025"
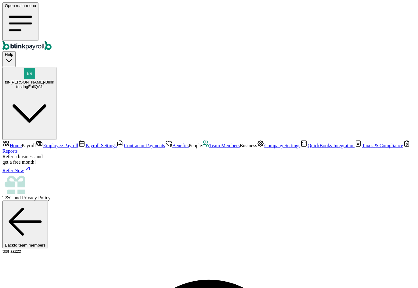
click at [56, 143] on span "Employee Payroll" at bounding box center [60, 145] width 35 height 5
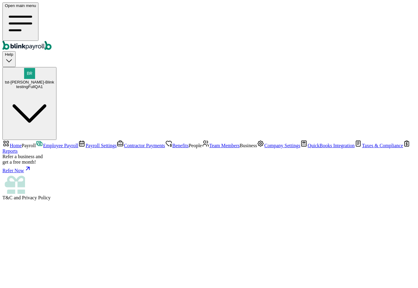
select select "direct_deposit"
select select "manual"
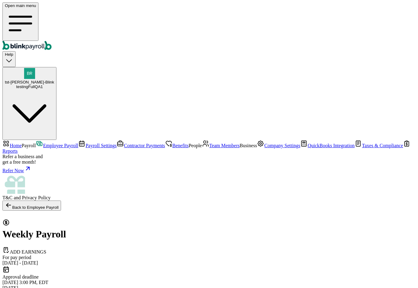
click at [209, 143] on span "Team Members" at bounding box center [224, 145] width 31 height 5
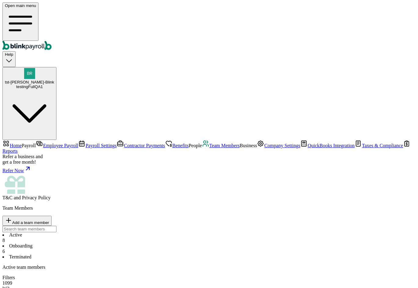
drag, startPoint x: 120, startPoint y: 144, endPoint x: 99, endPoint y: 144, distance: 20.5
select select "2025"
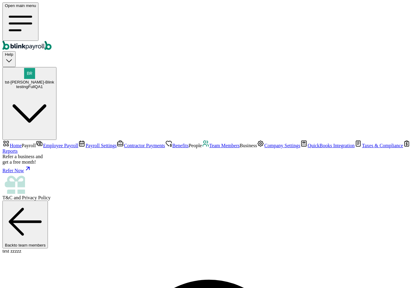
drag, startPoint x: 206, startPoint y: 130, endPoint x: 238, endPoint y: 132, distance: 31.5
click at [52, 143] on span "Employee Payroll" at bounding box center [60, 145] width 35 height 5
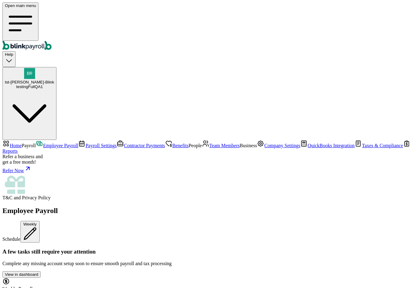
drag, startPoint x: 91, startPoint y: 141, endPoint x: 134, endPoint y: 142, distance: 42.4
drag, startPoint x: 225, startPoint y: 142, endPoint x: 263, endPoint y: 144, distance: 37.9
drag, startPoint x: 124, startPoint y: 140, endPoint x: 92, endPoint y: 141, distance: 31.5
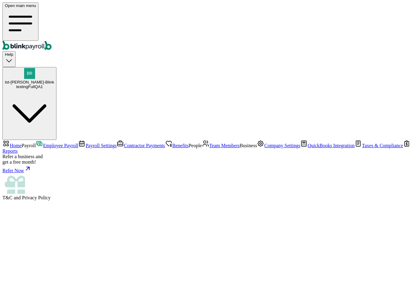
select select "direct_deposit"
select select "manual"
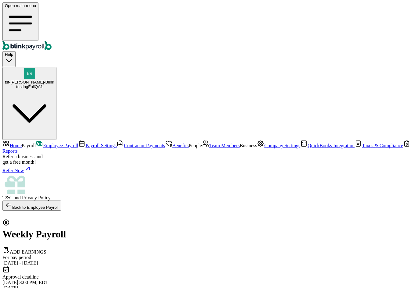
drag, startPoint x: 138, startPoint y: 207, endPoint x: 98, endPoint y: 196, distance: 41.8
click at [22, 143] on span "Home" at bounding box center [16, 145] width 12 height 5
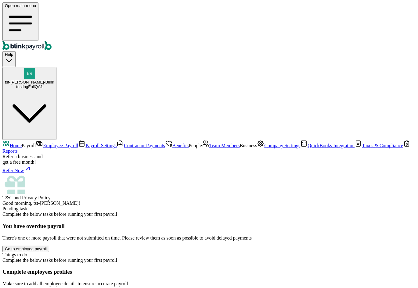
click at [189, 143] on span "People" at bounding box center [195, 145] width 13 height 5
click at [202, 143] on link "Team Members" at bounding box center [221, 145] width 38 height 5
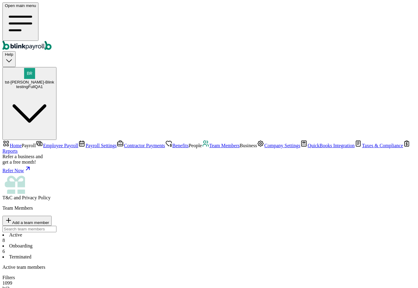
click at [60, 143] on span "Employee Payroll" at bounding box center [60, 145] width 35 height 5
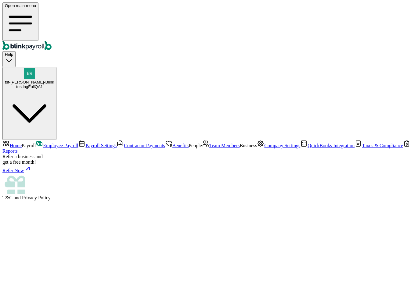
select select "direct_deposit"
select select "manual"
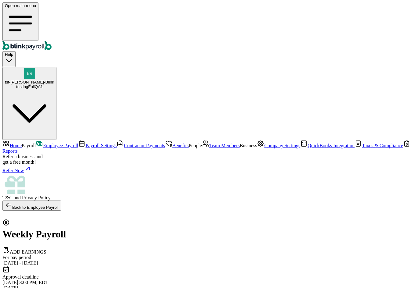
click at [85, 143] on span "Payroll Settings" at bounding box center [100, 145] width 31 height 5
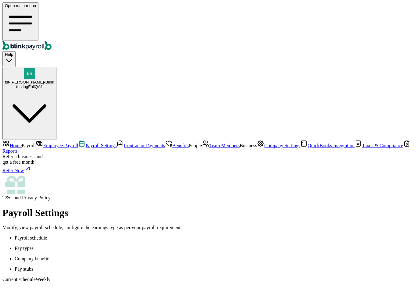
scroll to position [55, 0]
click at [124, 143] on span "Contractor Payments" at bounding box center [144, 145] width 41 height 5
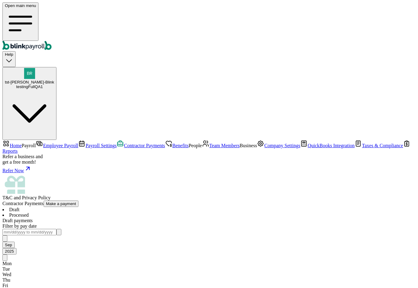
click at [165, 143] on link "Benefits" at bounding box center [177, 145] width 24 height 5
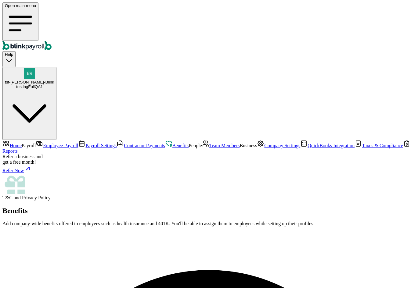
drag, startPoint x: 240, startPoint y: 75, endPoint x: 241, endPoint y: 79, distance: 4.4
select select "1"
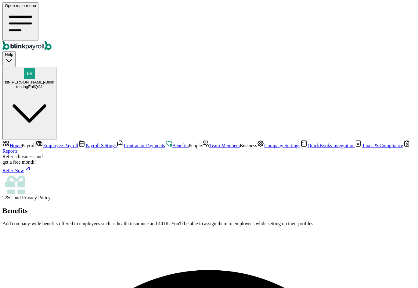
type input "testMedicales"
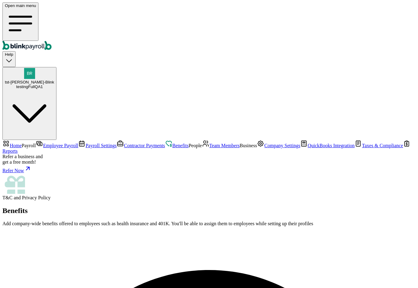
type input "09/01/2025"
drag, startPoint x: 343, startPoint y: 166, endPoint x: 322, endPoint y: 177, distance: 23.3
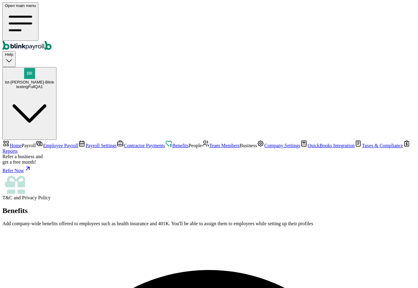
drag, startPoint x: 270, startPoint y: 260, endPoint x: 299, endPoint y: 264, distance: 30.2
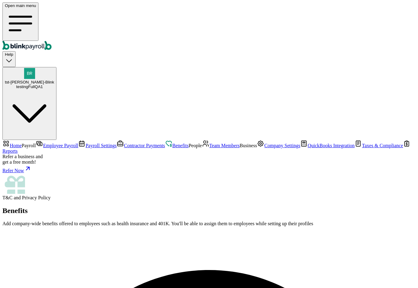
select select "1"
click at [124, 143] on span "Contractor Payments" at bounding box center [144, 145] width 41 height 5
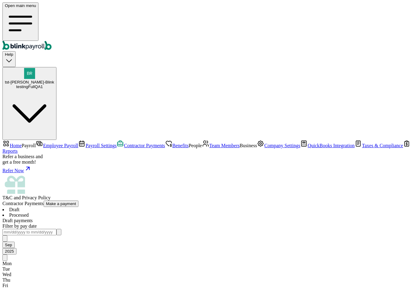
click at [123, 213] on li "Processed" at bounding box center [208, 215] width 413 height 5
select select "direct_deposit"
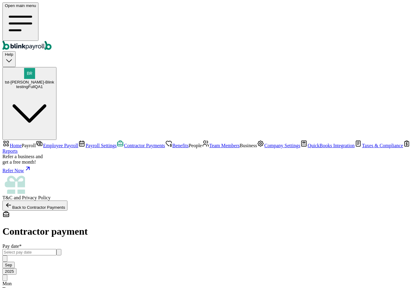
click at [78, 143] on link "Payroll Settings" at bounding box center [97, 145] width 38 height 5
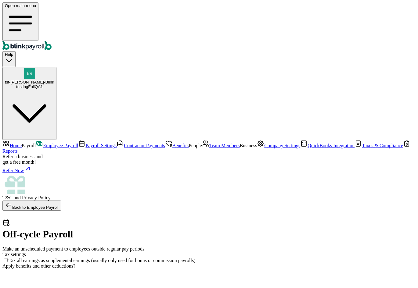
checkbox input "true"
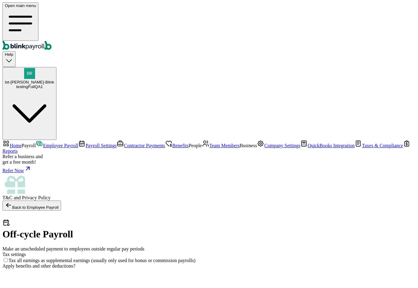
checkbox input "true"
select select "direct_deposit"
select select "manual"
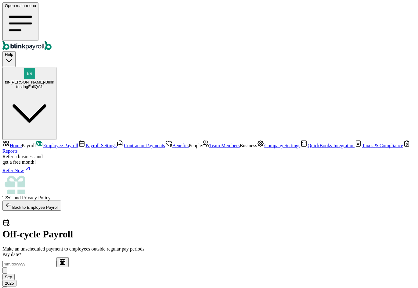
click at [56, 261] on input "text" at bounding box center [29, 264] width 54 height 6
click at [66, 259] on icon "button" at bounding box center [62, 262] width 7 height 7
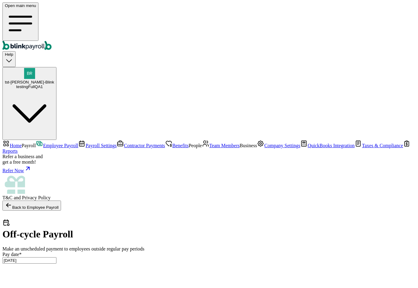
type input "09/03/2025 ~ 09/19/2025"
type input "50"
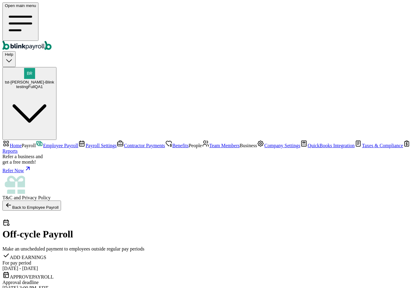
checkbox input "true"
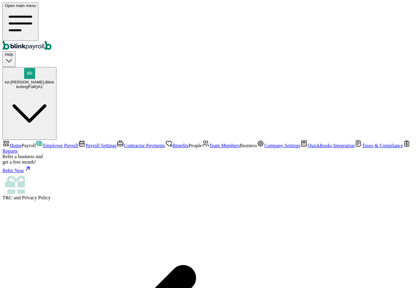
click at [124, 143] on span "Contractor Payments" at bounding box center [144, 145] width 41 height 5
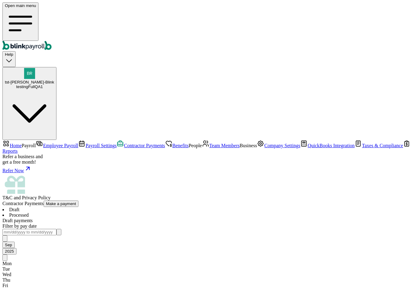
select select "direct_deposit"
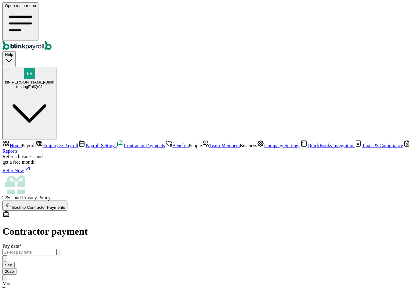
scroll to position [92, 0]
type input "150.00"
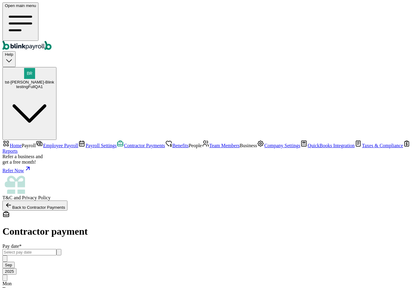
type input "140.00"
type input "130.00"
type input "120.00"
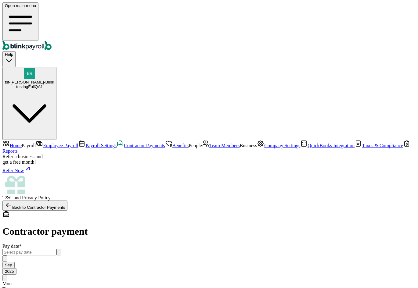
type input "110.00"
click at [56, 249] on input "text" at bounding box center [29, 252] width 54 height 6
type input "100.00"
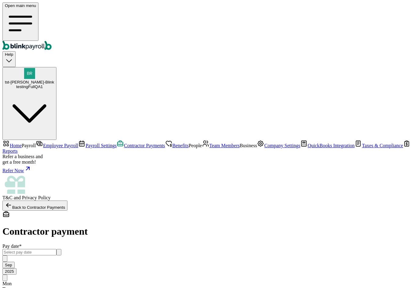
type input "09/01/2025 ~ 09/19/2025"
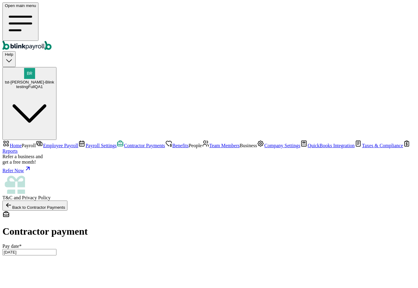
scroll to position [0, 0]
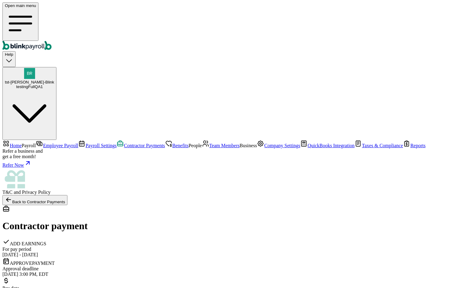
click at [67, 195] on button "Back to Contractor Payments" at bounding box center [34, 200] width 65 height 10
select select "direct_deposit"
click at [12, 196] on icon at bounding box center [8, 199] width 7 height 7
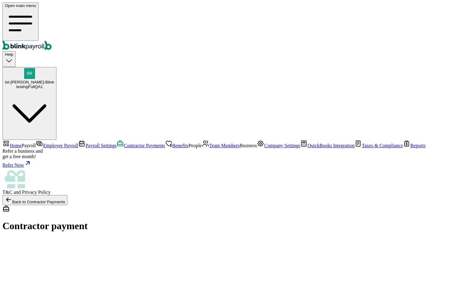
select select "direct_deposit"
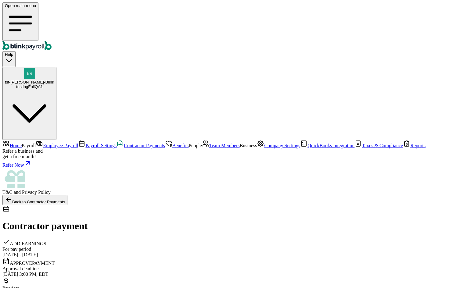
checkbox input "true"
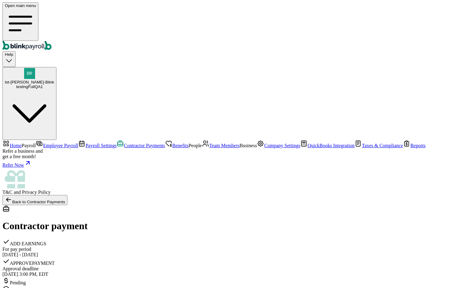
click at [124, 143] on span "Contractor Payments" at bounding box center [144, 145] width 41 height 5
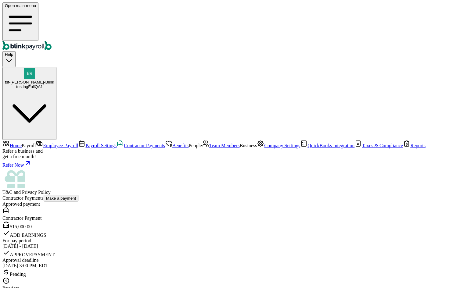
click at [43, 143] on span "Employee Payroll" at bounding box center [60, 145] width 35 height 5
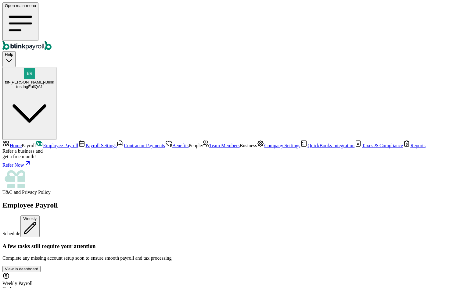
scroll to position [151, 0]
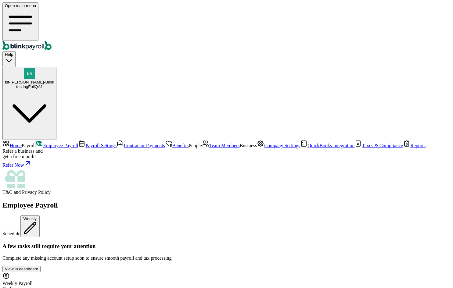
click at [85, 143] on span "Payroll Settings" at bounding box center [100, 145] width 31 height 5
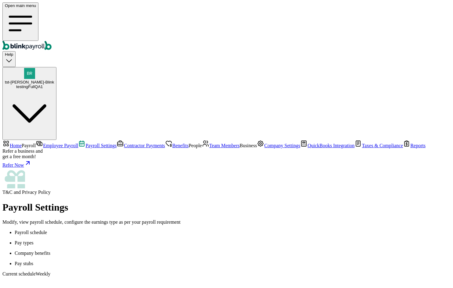
click at [177, 261] on p "Pay stubs" at bounding box center [233, 263] width 436 height 5
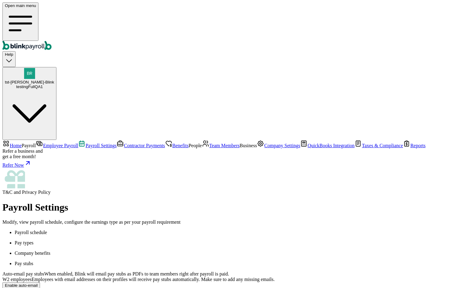
click at [144, 241] on p "Pay types" at bounding box center [233, 243] width 436 height 5
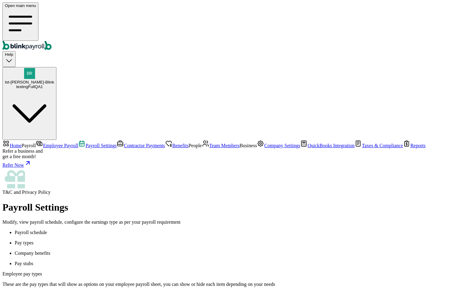
click at [124, 143] on span "Contractor Payments" at bounding box center [144, 145] width 41 height 5
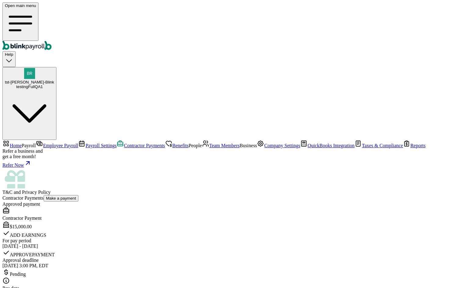
click at [172, 143] on span "Benefits" at bounding box center [180, 145] width 16 height 5
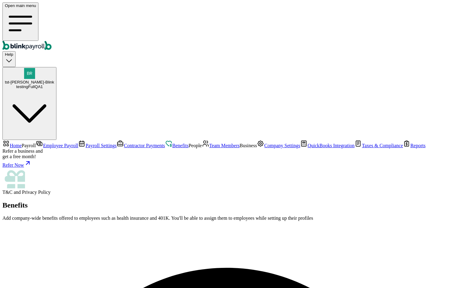
click at [47, 143] on link "Employee Payroll" at bounding box center [57, 145] width 42 height 5
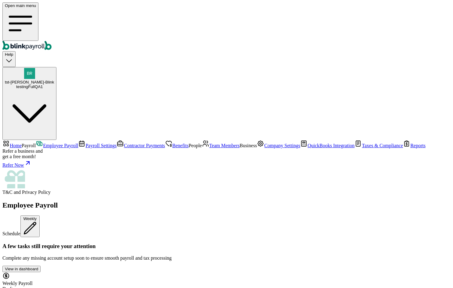
scroll to position [37, 0]
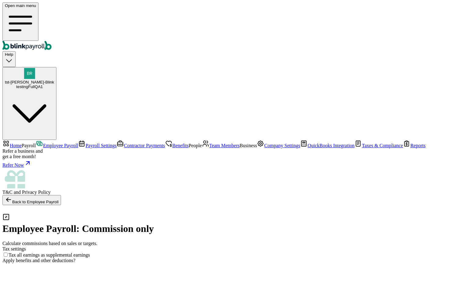
select select "direct_deposit"
select select "manual"
type input "500"
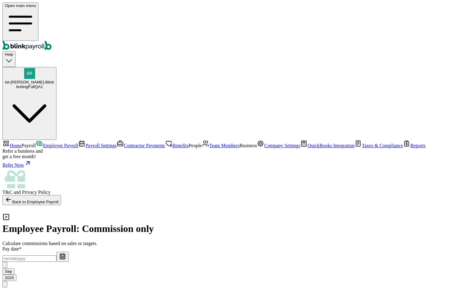
type input "500"
click at [61, 257] on icon "button" at bounding box center [61, 257] width 0 height 1
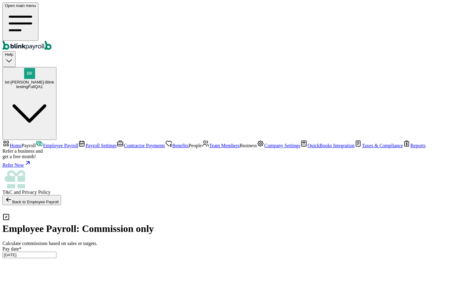
type input "09/03/2025 ~ 09/11/2025"
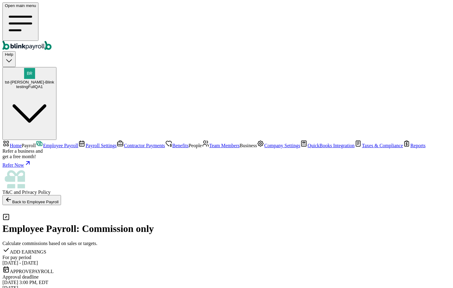
checkbox input "true"
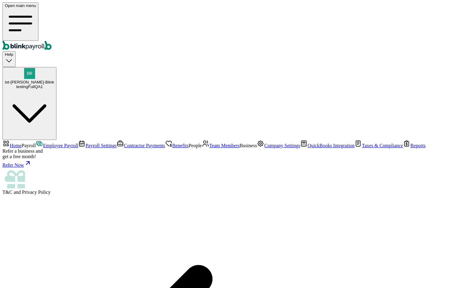
scroll to position [93, 0]
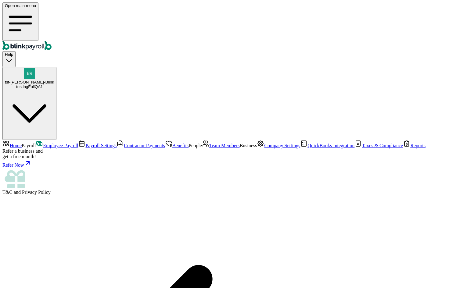
click at [42, 152] on nav "Home Payroll Employee Payroll Payroll Settings Contractor Payments Benefits Peo…" at bounding box center [226, 167] width 448 height 55
click at [209, 146] on span "Team Members" at bounding box center [224, 145] width 31 height 5
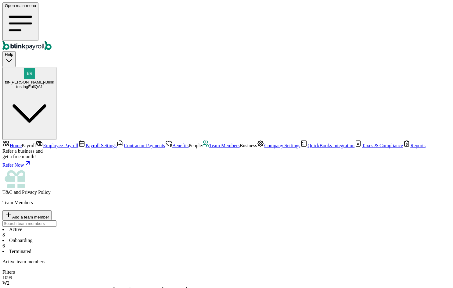
drag, startPoint x: 342, startPoint y: 129, endPoint x: 319, endPoint y: 128, distance: 22.6
click at [43, 143] on span "Employee Payroll" at bounding box center [60, 145] width 35 height 5
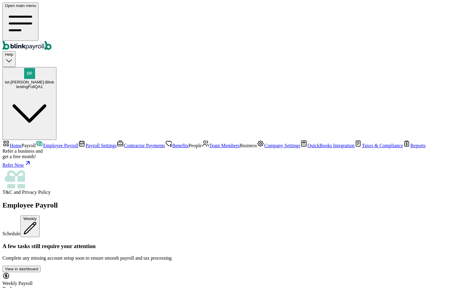
scroll to position [153, 0]
click at [264, 148] on span "Company Settings" at bounding box center [282, 145] width 36 height 5
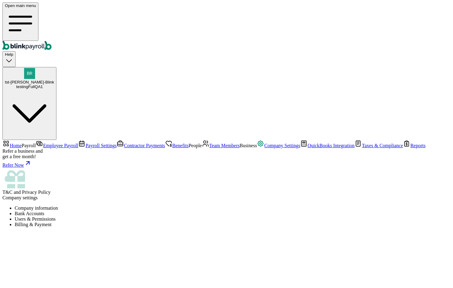
click at [233, 217] on li "Users & Permissions" at bounding box center [233, 219] width 436 height 5
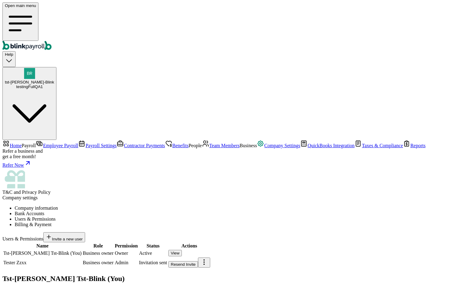
click at [165, 143] on link "Benefits" at bounding box center [177, 145] width 24 height 5
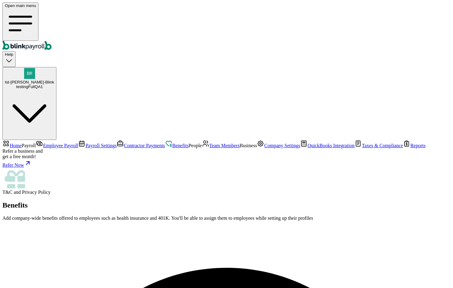
click at [36, 143] on span "Payroll" at bounding box center [29, 145] width 14 height 5
click at [48, 143] on link "Employee Payroll" at bounding box center [57, 145] width 42 height 5
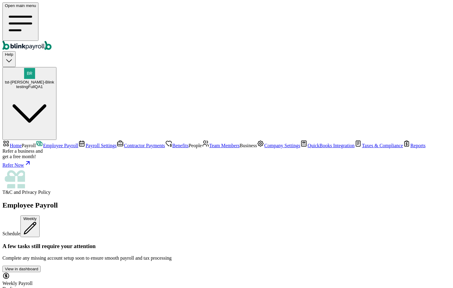
scroll to position [202, 0]
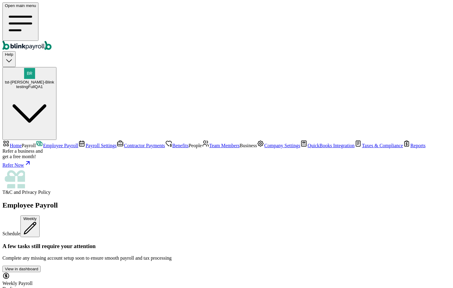
type input "[DATE] ~ [DATE]"
